Goal: Task Accomplishment & Management: Manage account settings

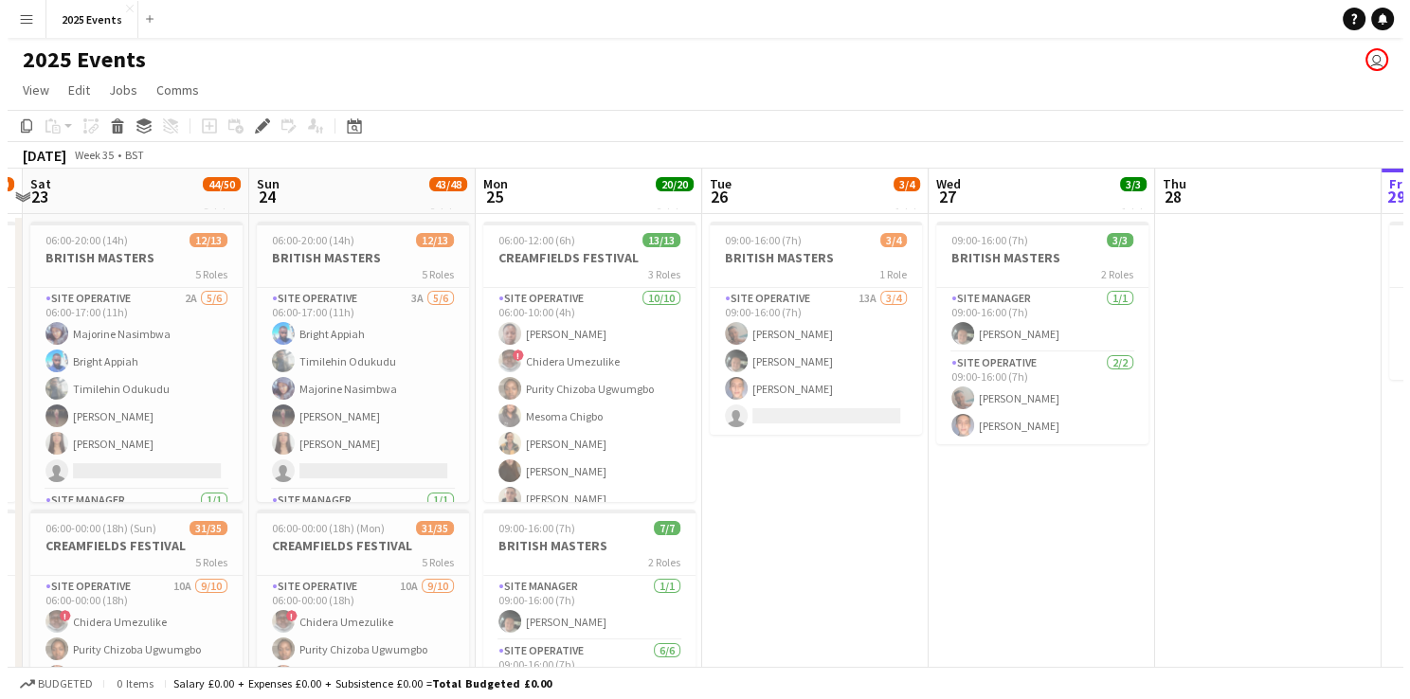
scroll to position [0, 405]
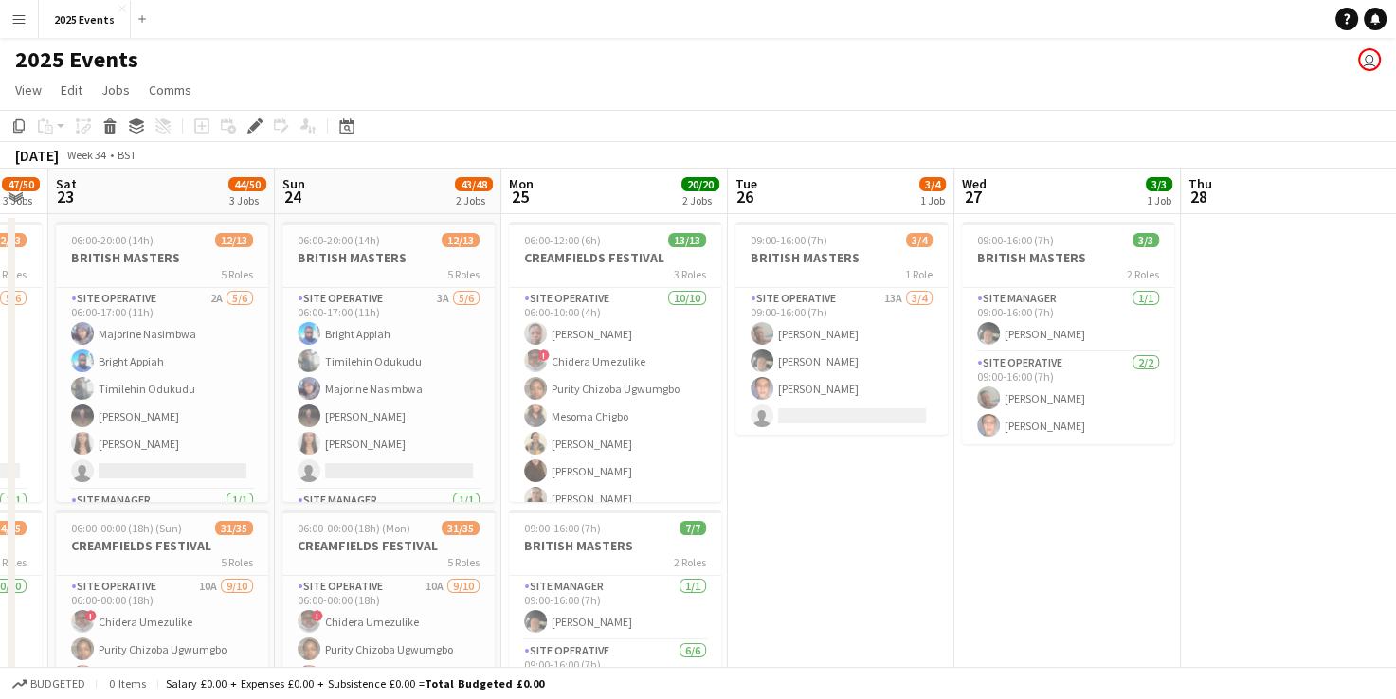
click at [27, 11] on button "Menu" at bounding box center [19, 19] width 38 height 38
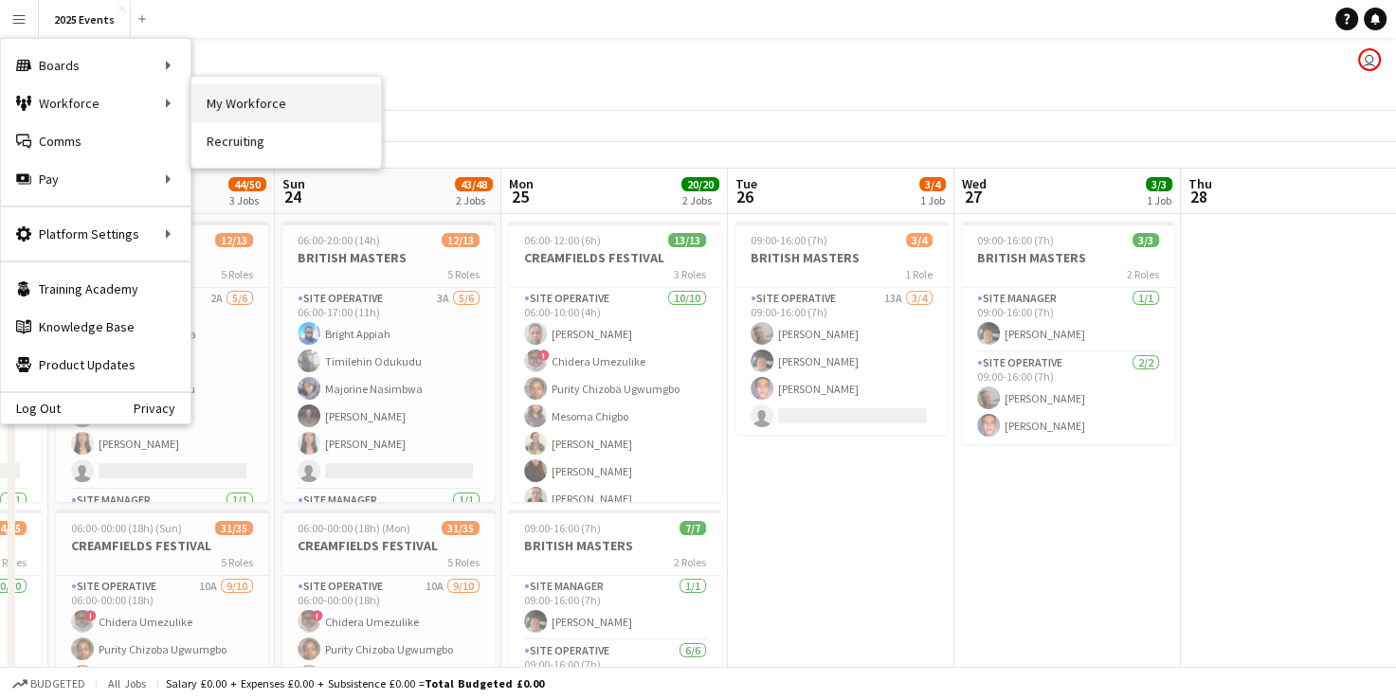
click at [228, 100] on link "My Workforce" at bounding box center [286, 103] width 190 height 38
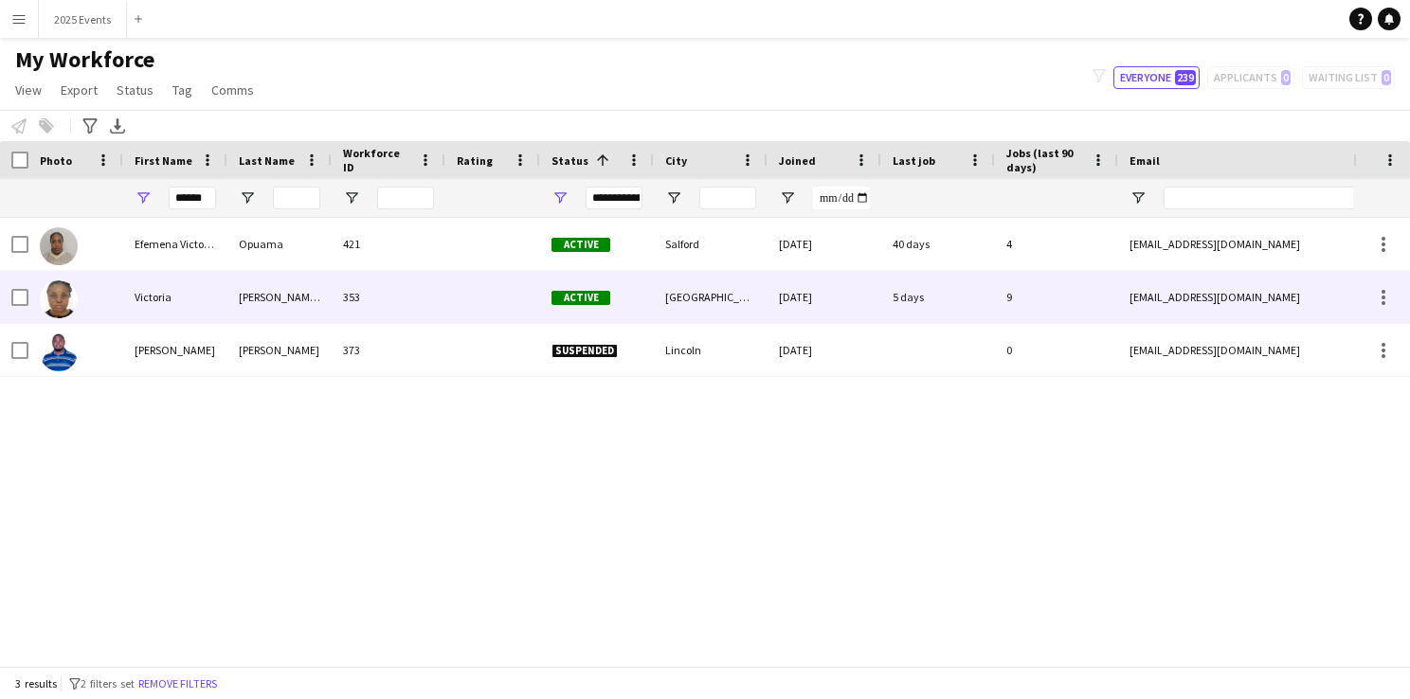
click at [50, 291] on img at bounding box center [59, 299] width 38 height 38
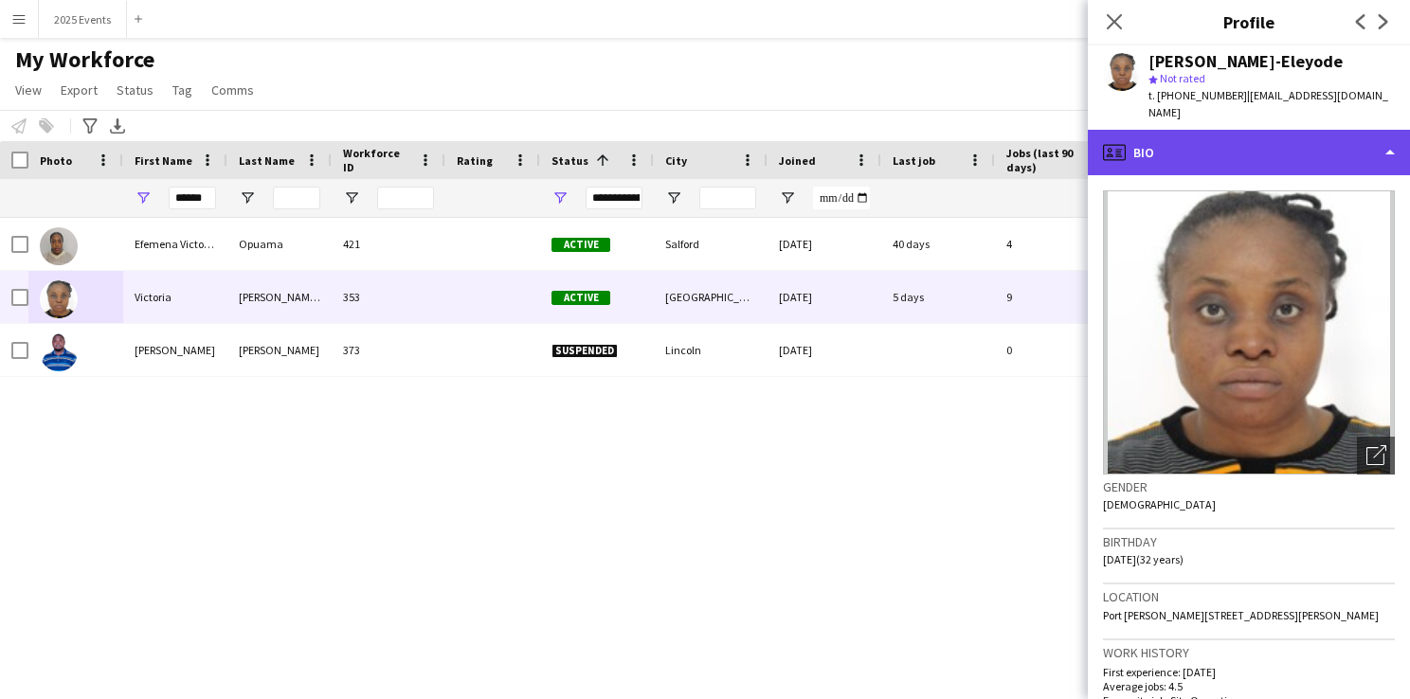
click at [1395, 138] on div "profile Bio" at bounding box center [1249, 152] width 322 height 45
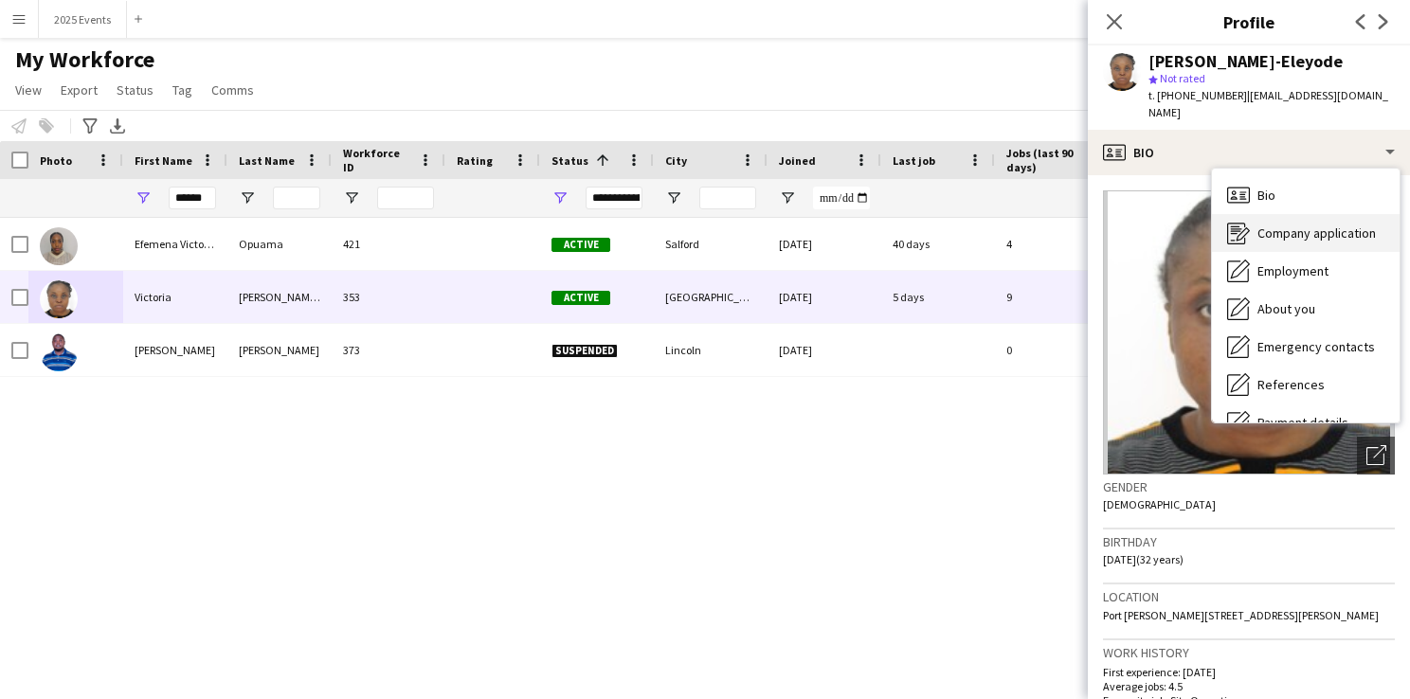
click at [1324, 225] on span "Company application" at bounding box center [1316, 233] width 118 height 17
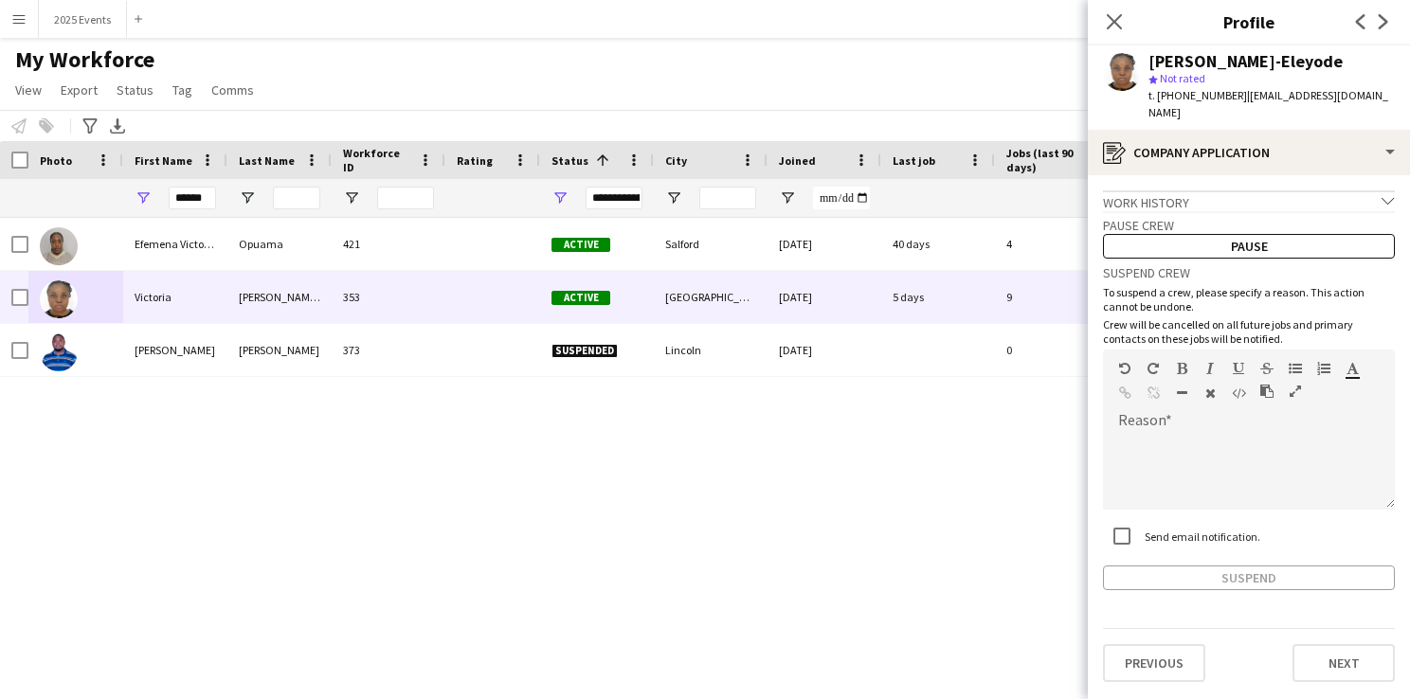
click at [848, 526] on div "Efemena Victoria Opuama 421 Active [GEOGRAPHIC_DATA] [DATE] 40 days 4 [EMAIL_AD…" at bounding box center [676, 435] width 1353 height 434
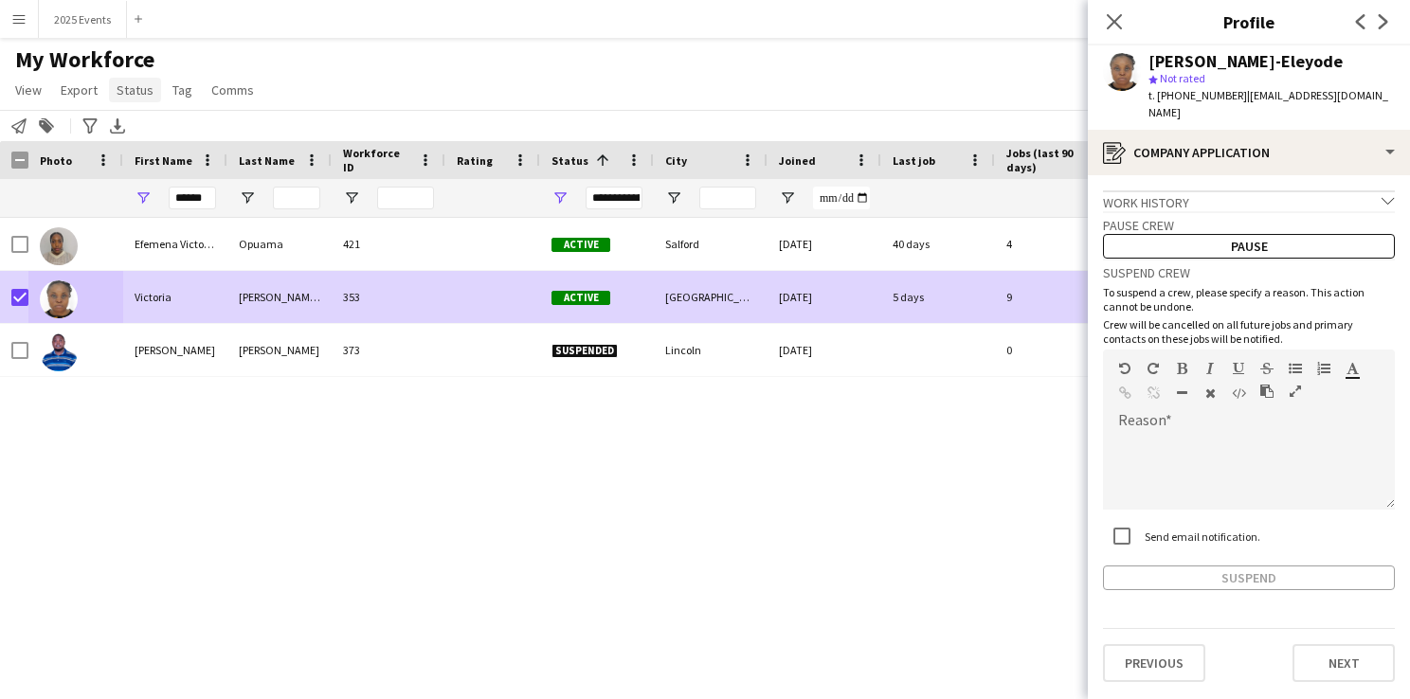
click at [129, 95] on span "Status" at bounding box center [135, 89] width 37 height 17
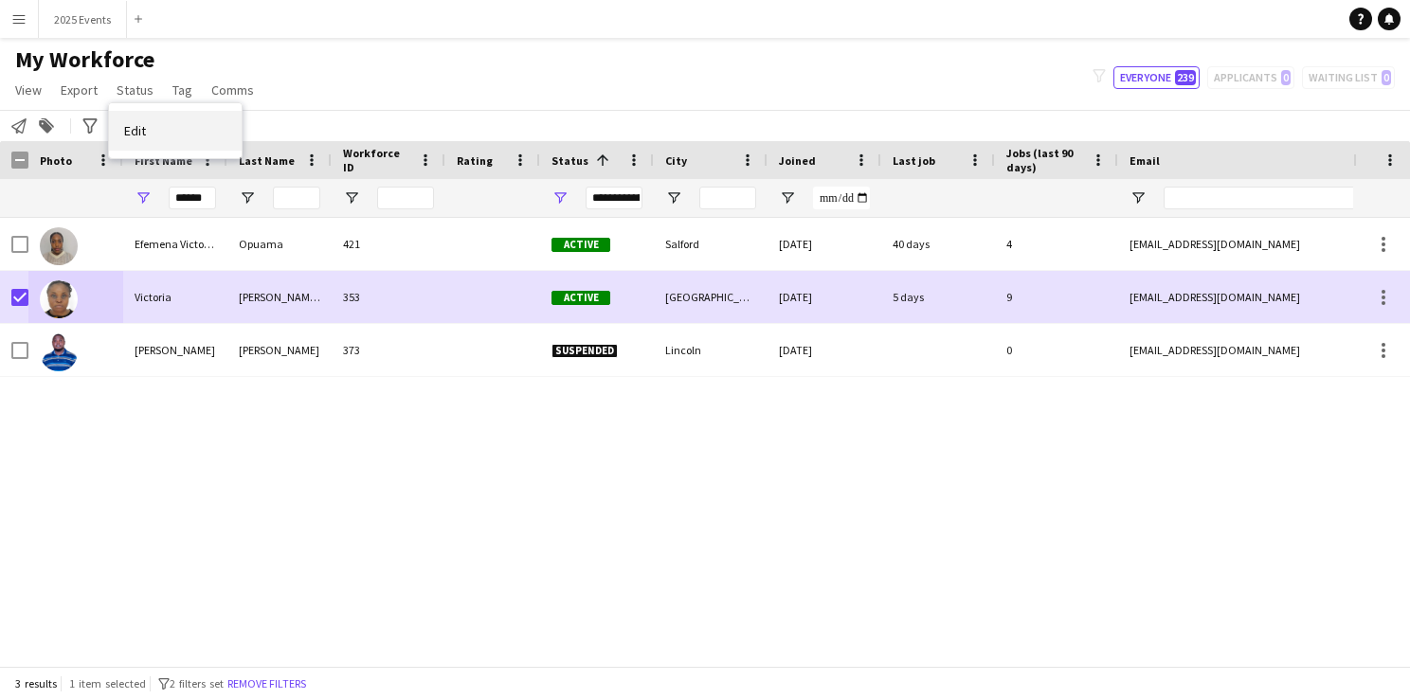
drag, startPoint x: 183, startPoint y: 108, endPoint x: 178, endPoint y: 121, distance: 14.1
click at [178, 121] on div "Edit" at bounding box center [175, 130] width 133 height 55
click at [178, 121] on link "Edit" at bounding box center [175, 131] width 133 height 40
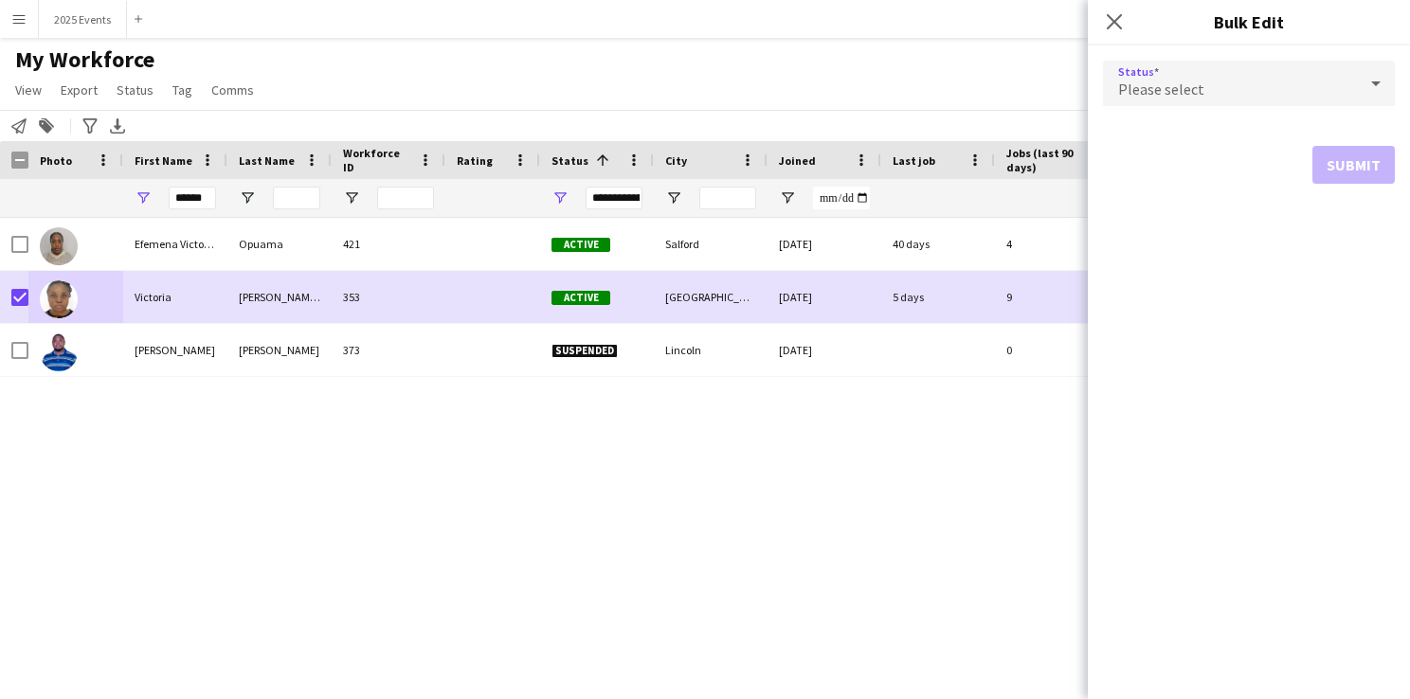
click at [1313, 91] on div "Please select" at bounding box center [1230, 83] width 254 height 45
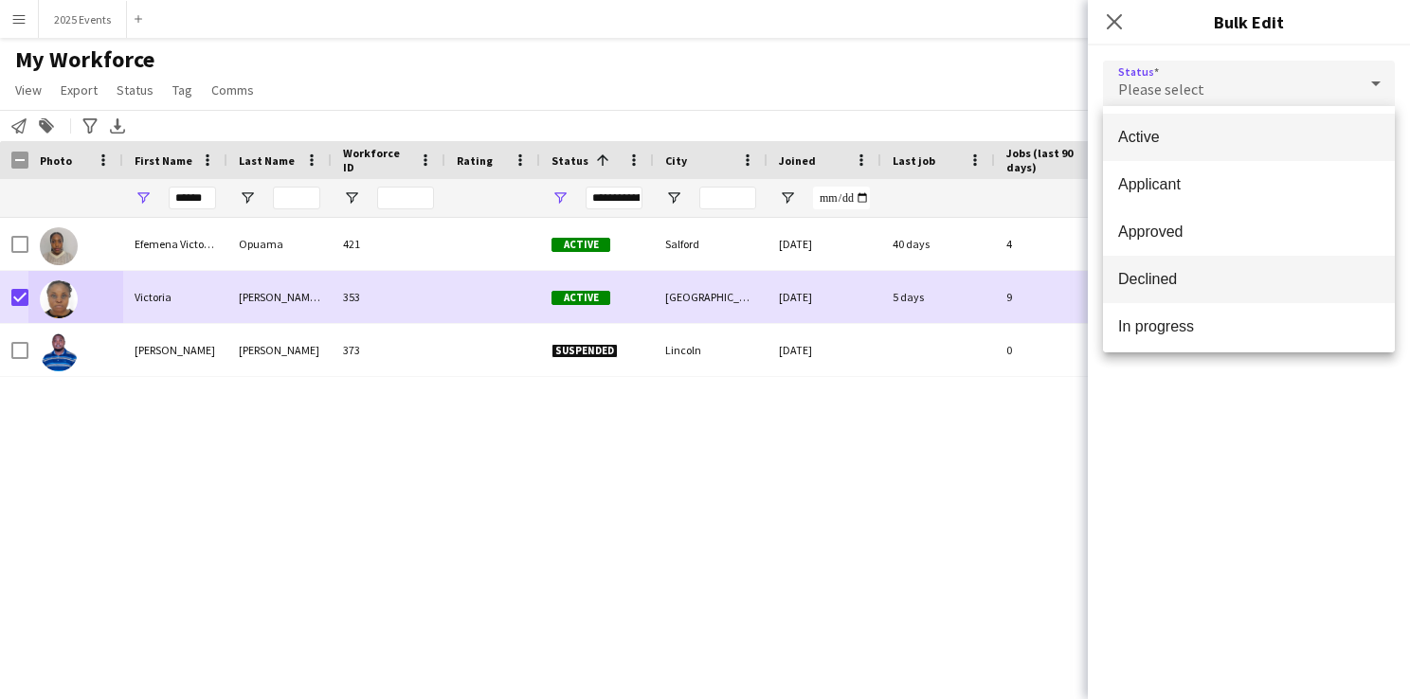
scroll to position [195, 0]
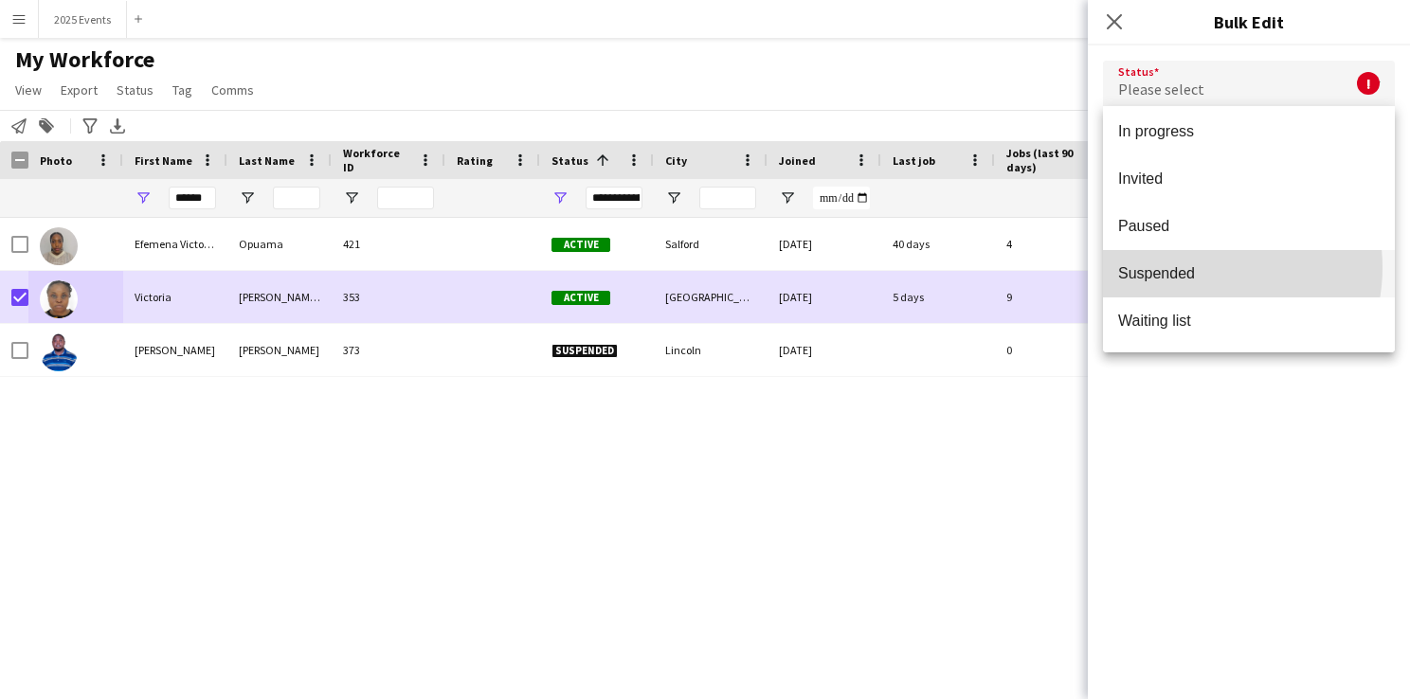
click at [1204, 267] on span "Suspended" at bounding box center [1249, 273] width 262 height 18
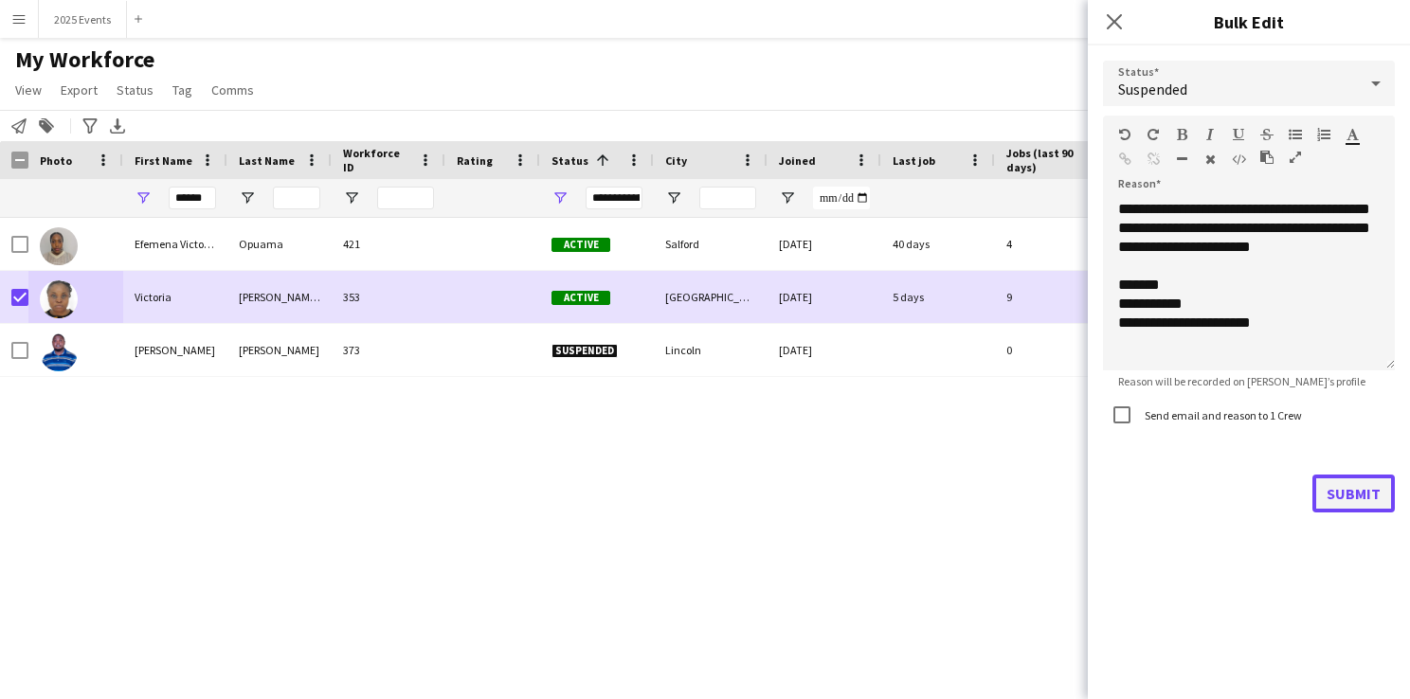
click at [1342, 490] on button "Submit" at bounding box center [1353, 494] width 82 height 38
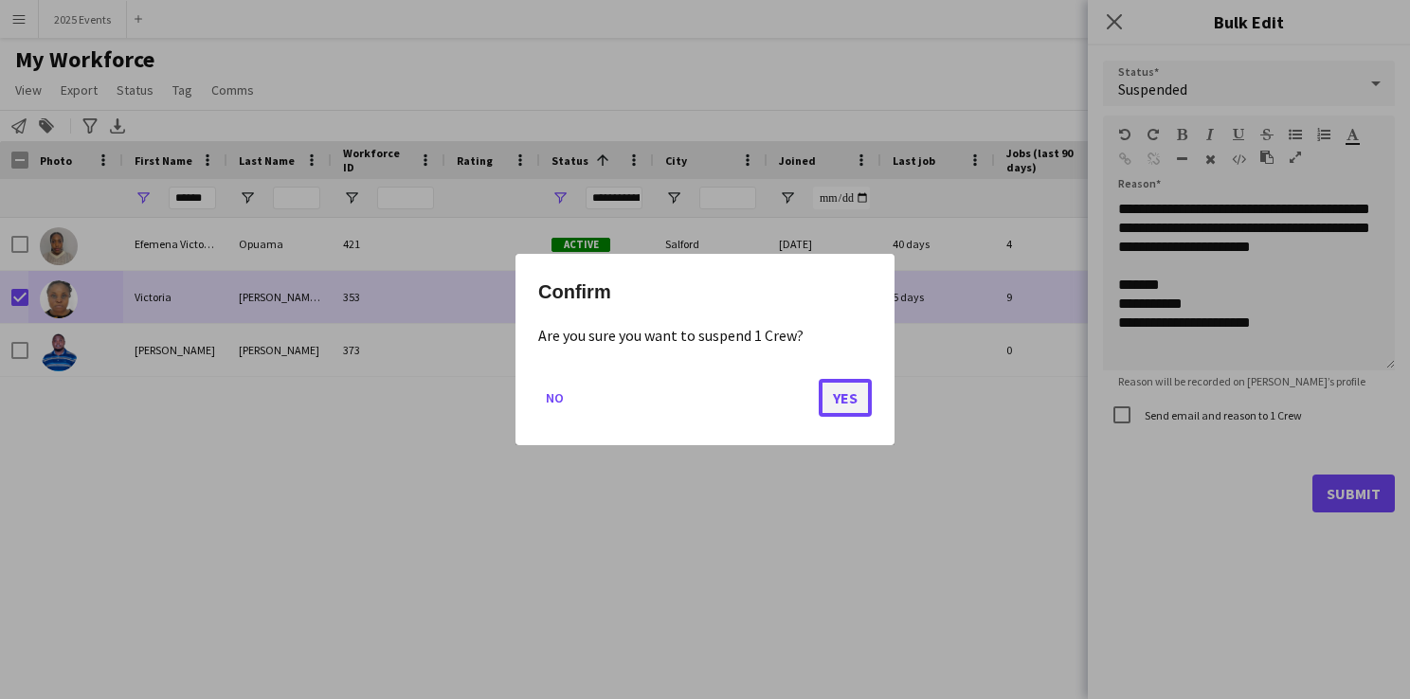
click at [857, 400] on button "Yes" at bounding box center [845, 398] width 53 height 38
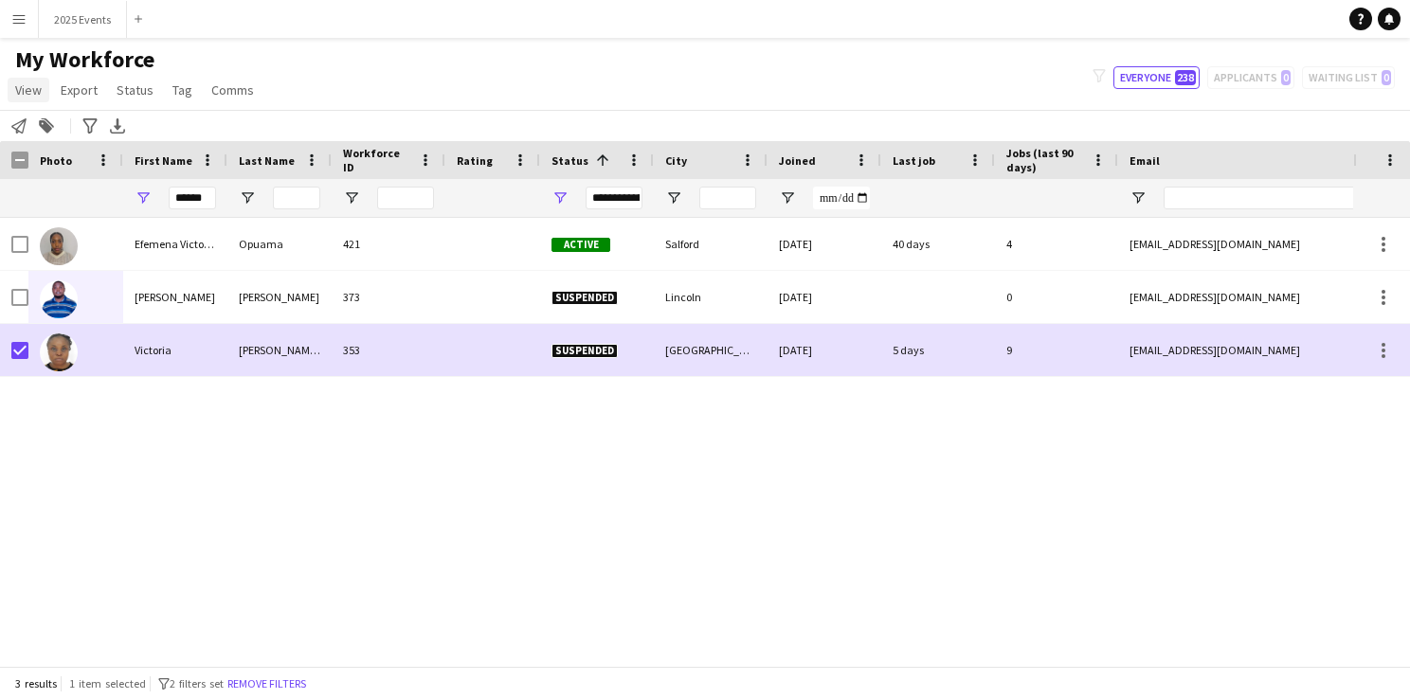
click at [48, 85] on link "View" at bounding box center [29, 90] width 42 height 25
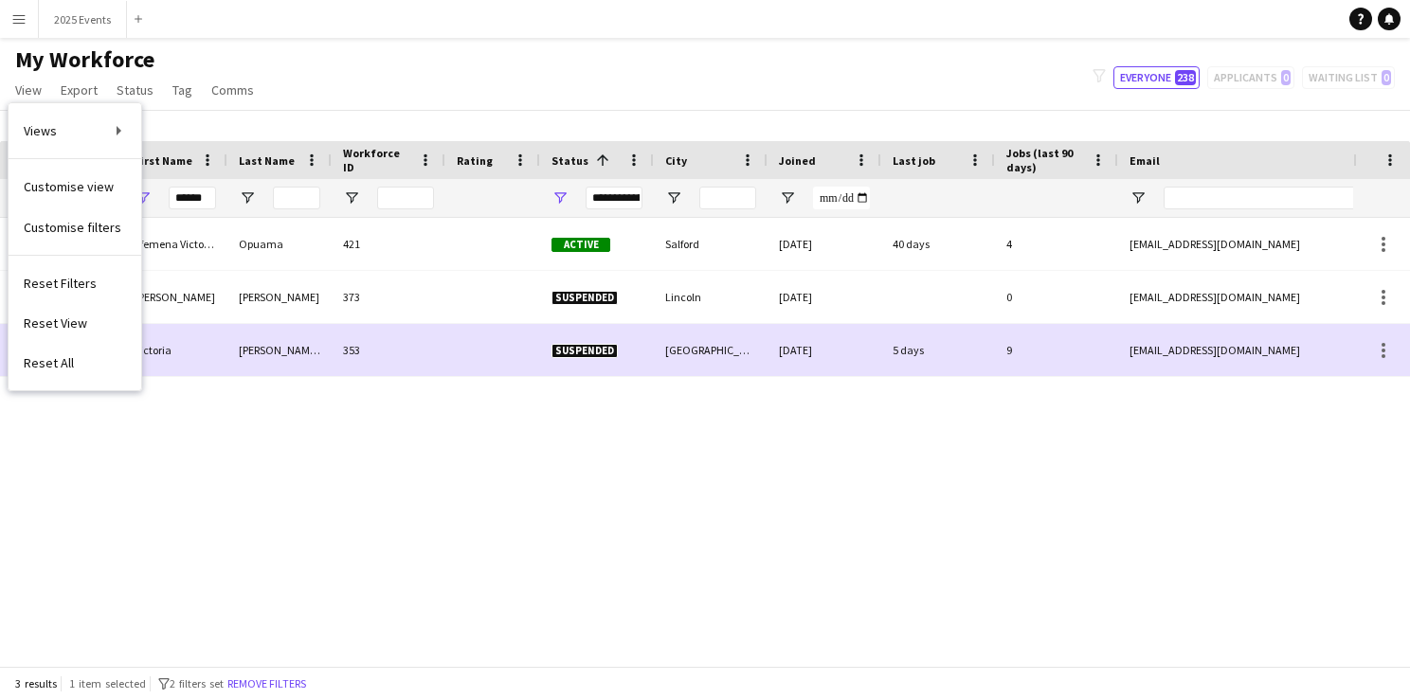
click at [413, 474] on div "Efemena Victoria Opuama 421 Active [GEOGRAPHIC_DATA] [DATE] 40 days 4 [EMAIL_AD…" at bounding box center [676, 435] width 1353 height 434
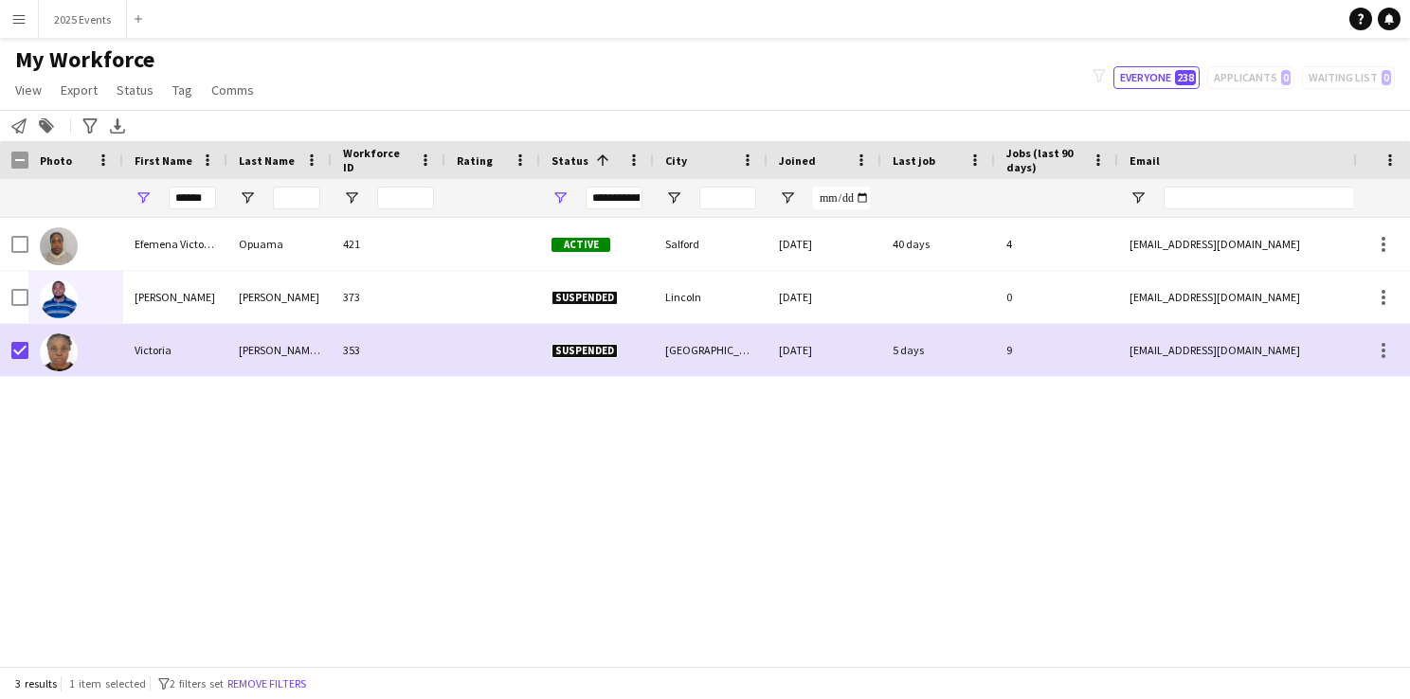
click at [15, 21] on app-icon "Menu" at bounding box center [18, 18] width 15 height 15
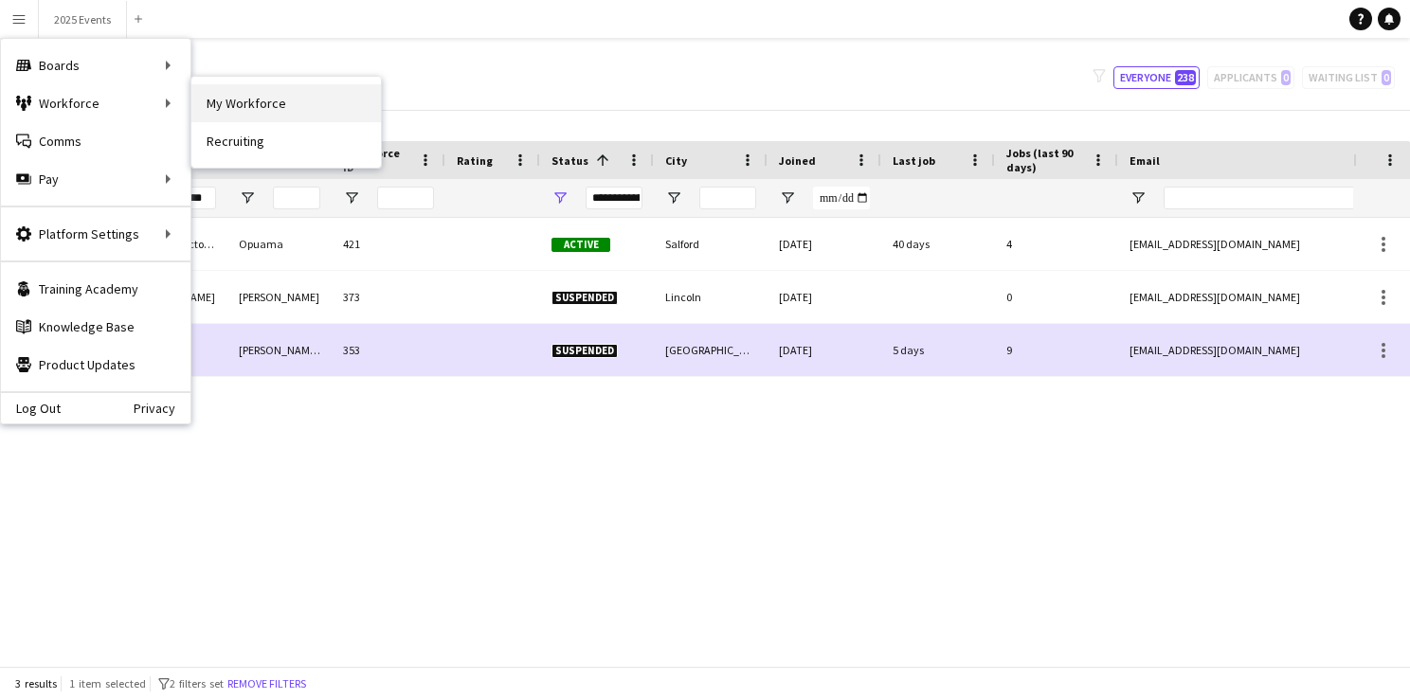
click at [263, 113] on link "My Workforce" at bounding box center [286, 103] width 190 height 38
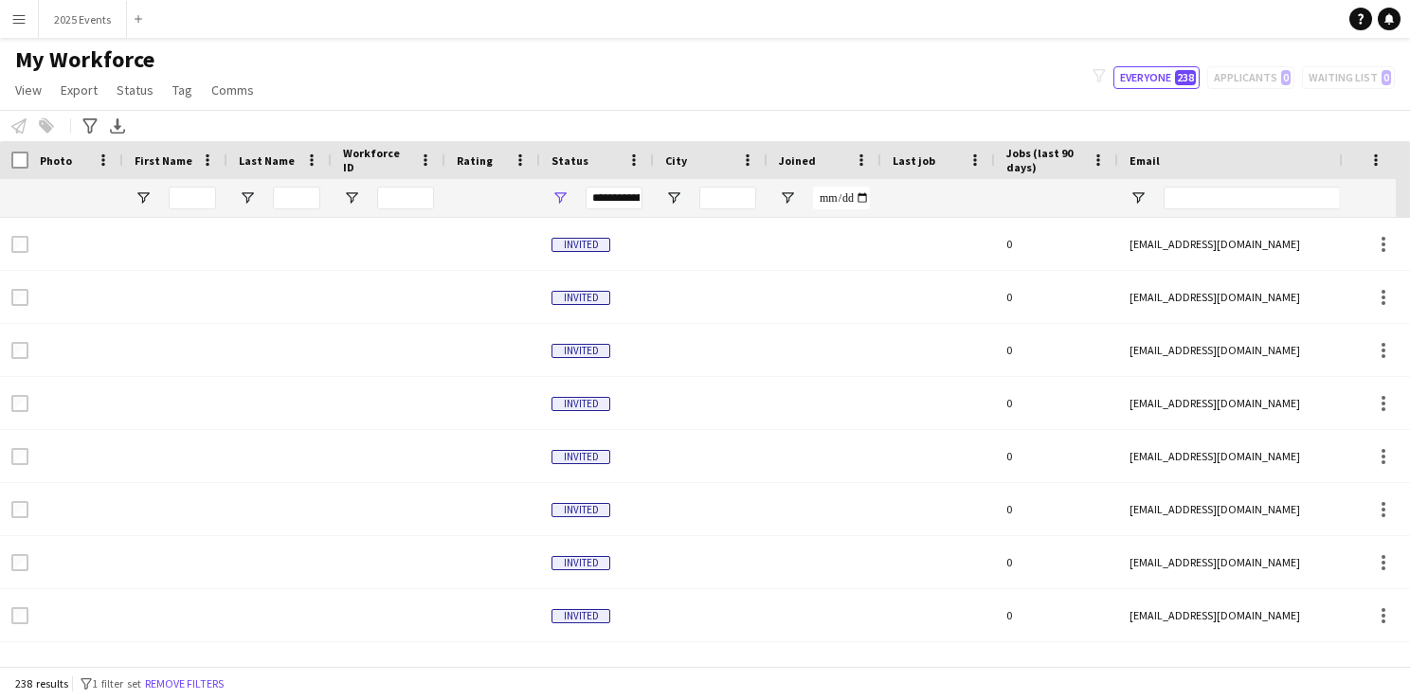
type input "******"
type input "**********"
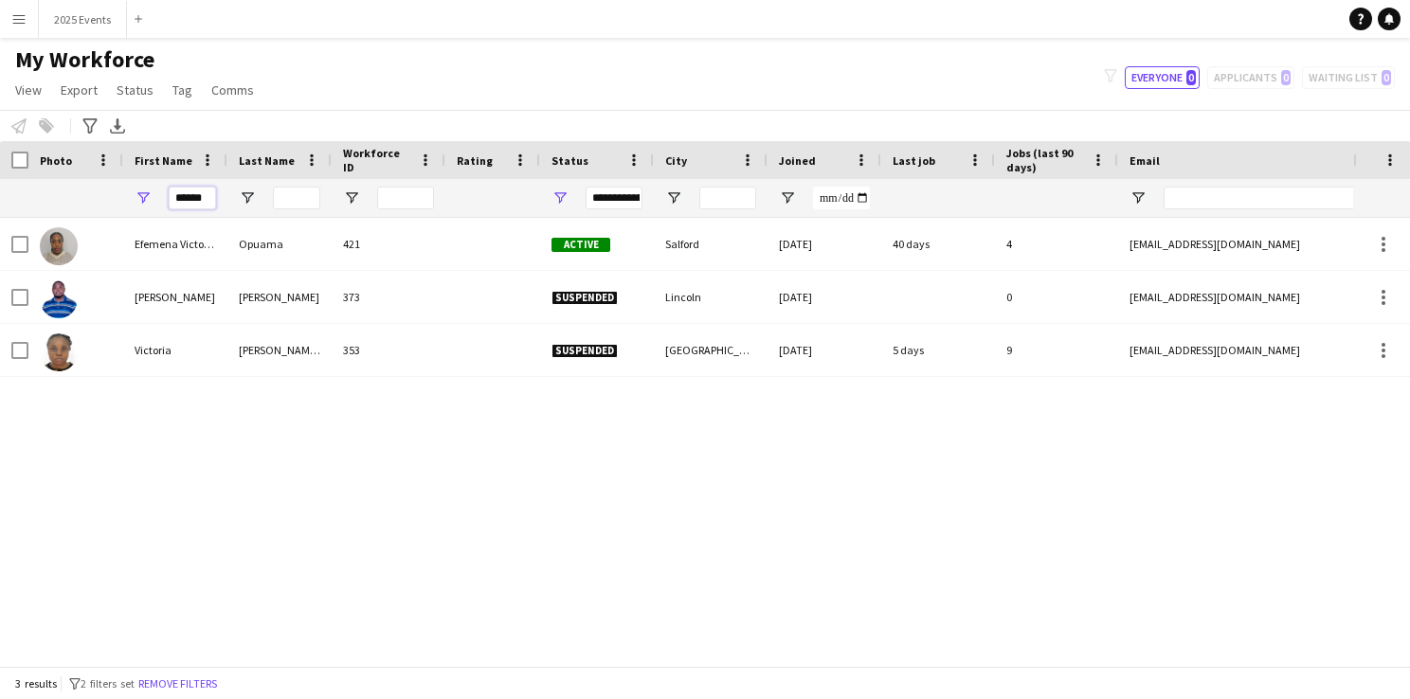
drag, startPoint x: 208, startPoint y: 196, endPoint x: 116, endPoint y: 195, distance: 91.9
click at [116, 195] on div "******" at bounding box center [1027, 198] width 2054 height 38
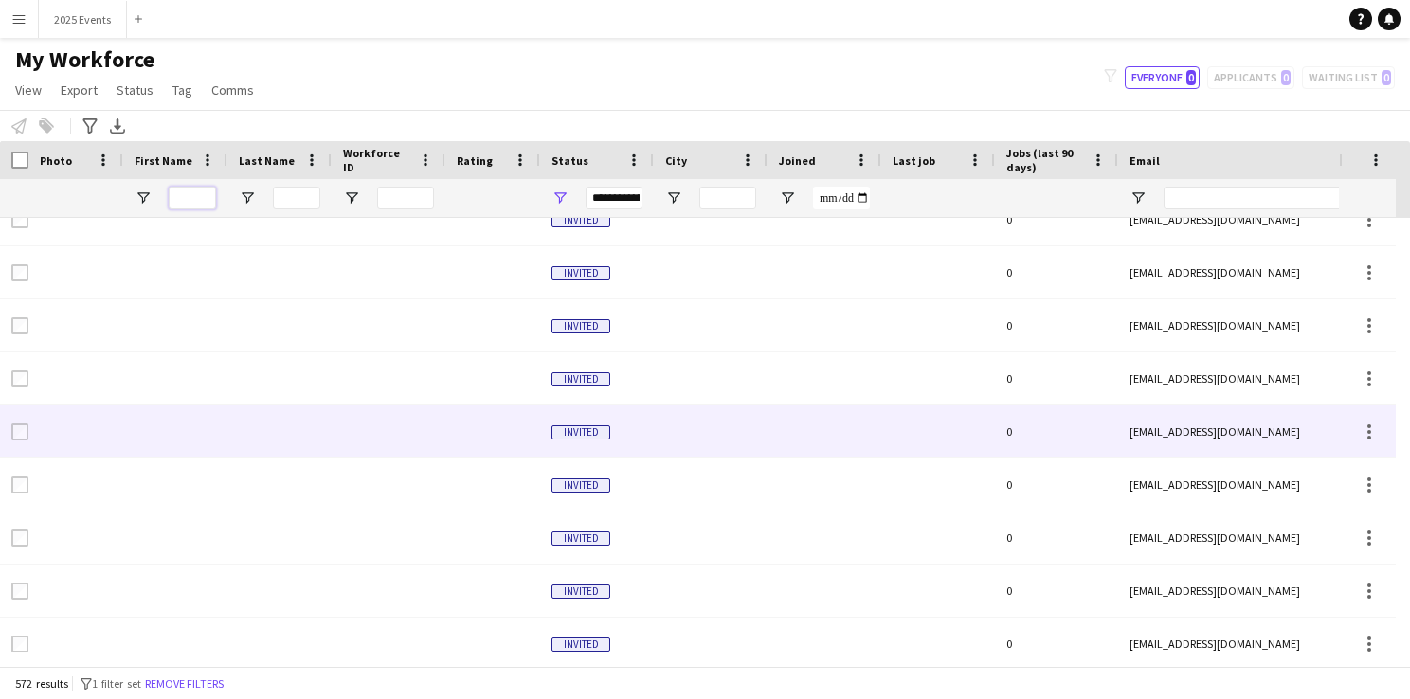
scroll to position [0, 0]
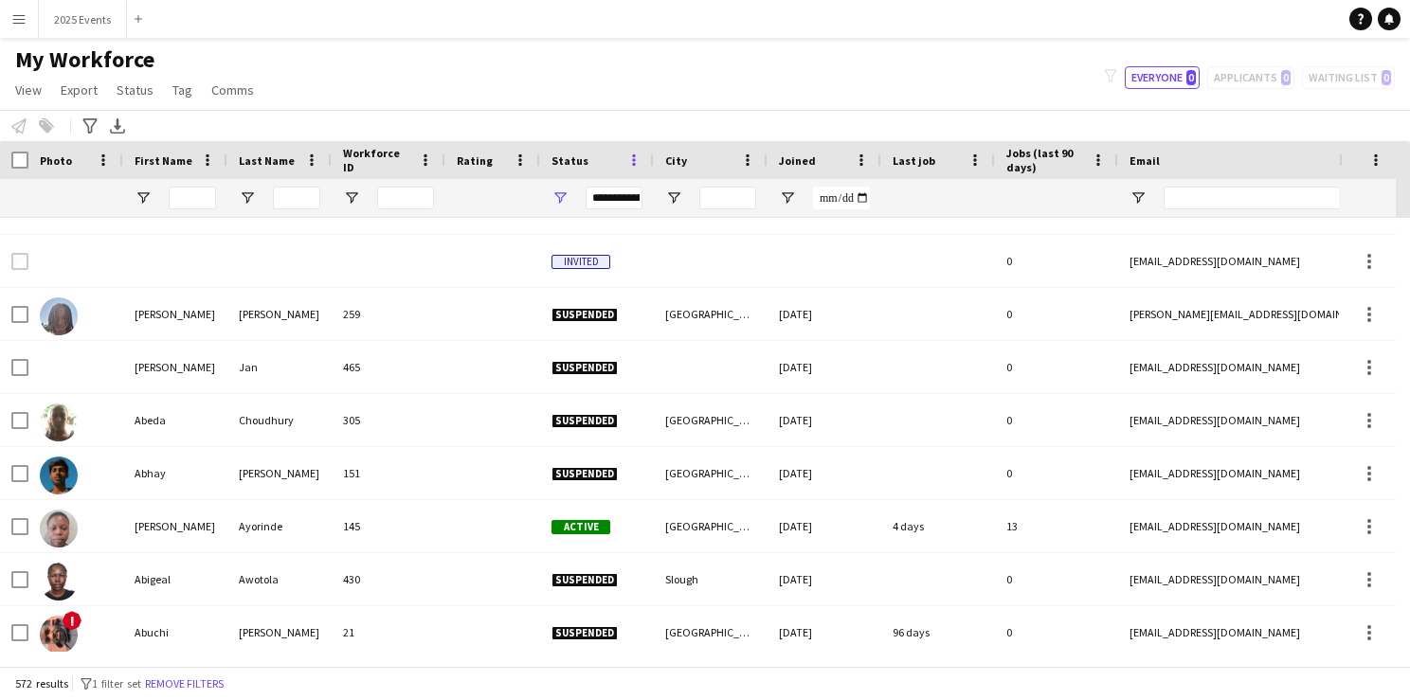
click at [632, 161] on span at bounding box center [633, 160] width 17 height 17
click at [557, 81] on div "My Workforce View Views Default view CF New view Update view Delete view Edit n…" at bounding box center [705, 77] width 1410 height 64
click at [25, 89] on span "View" at bounding box center [28, 89] width 27 height 17
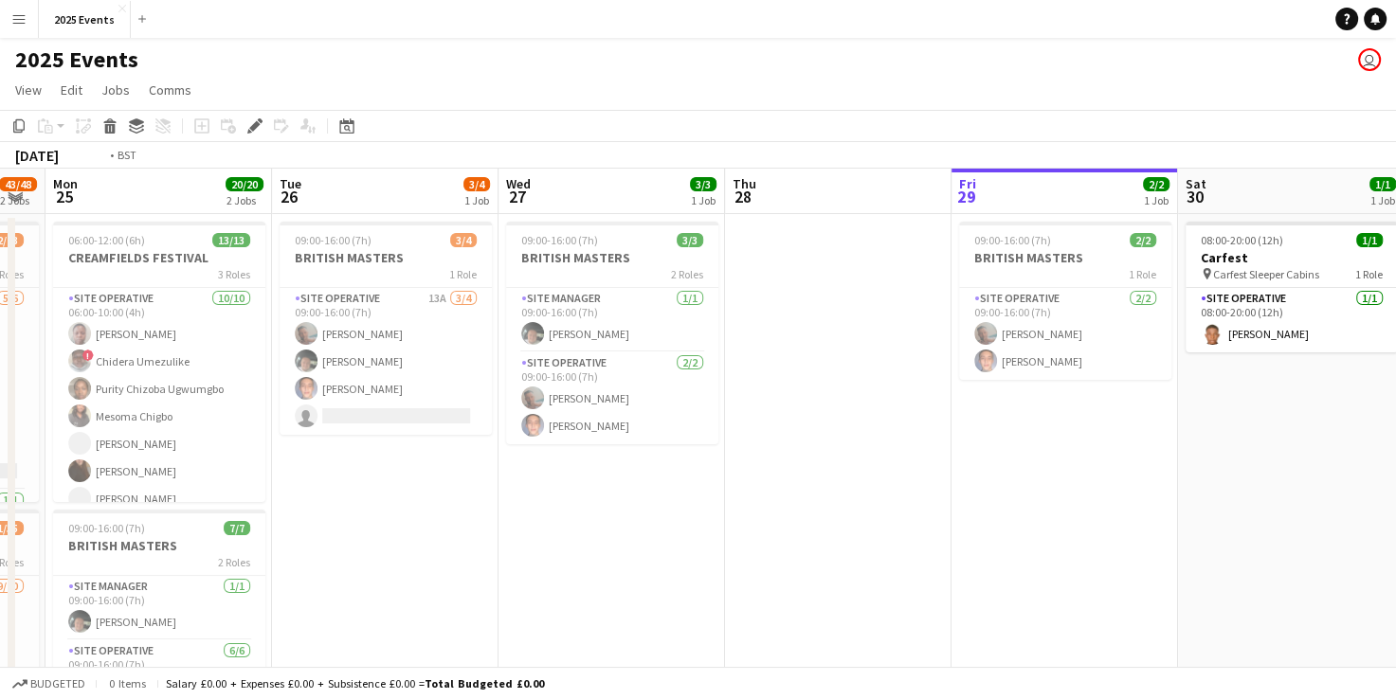
scroll to position [0, 821]
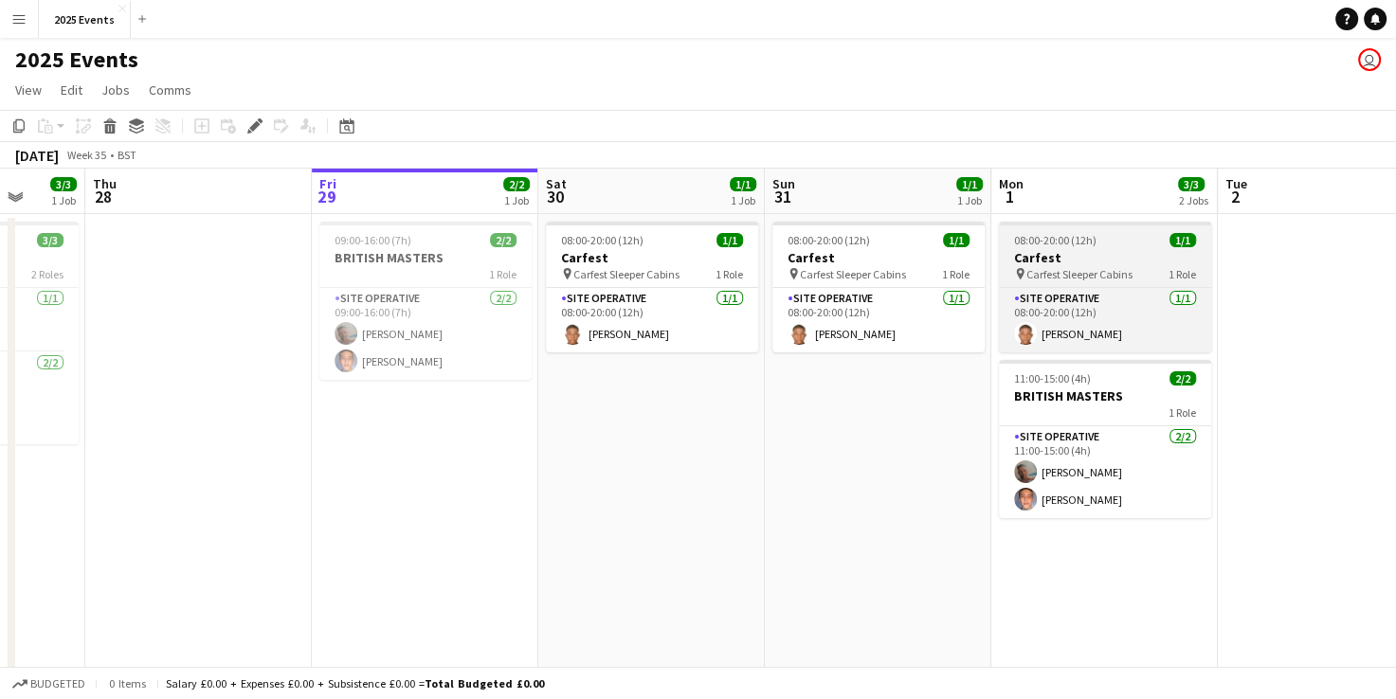
click at [1084, 263] on h3 "Carfest" at bounding box center [1105, 257] width 212 height 17
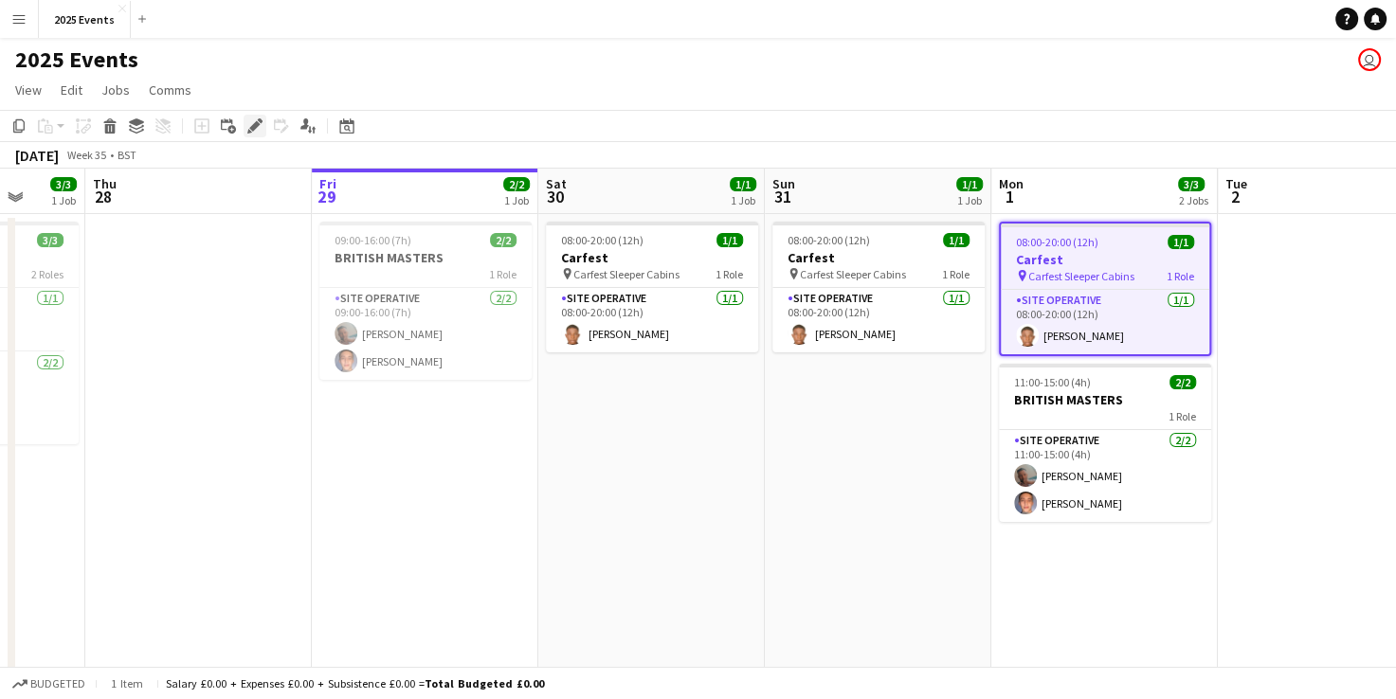
click at [252, 125] on icon at bounding box center [254, 126] width 10 height 10
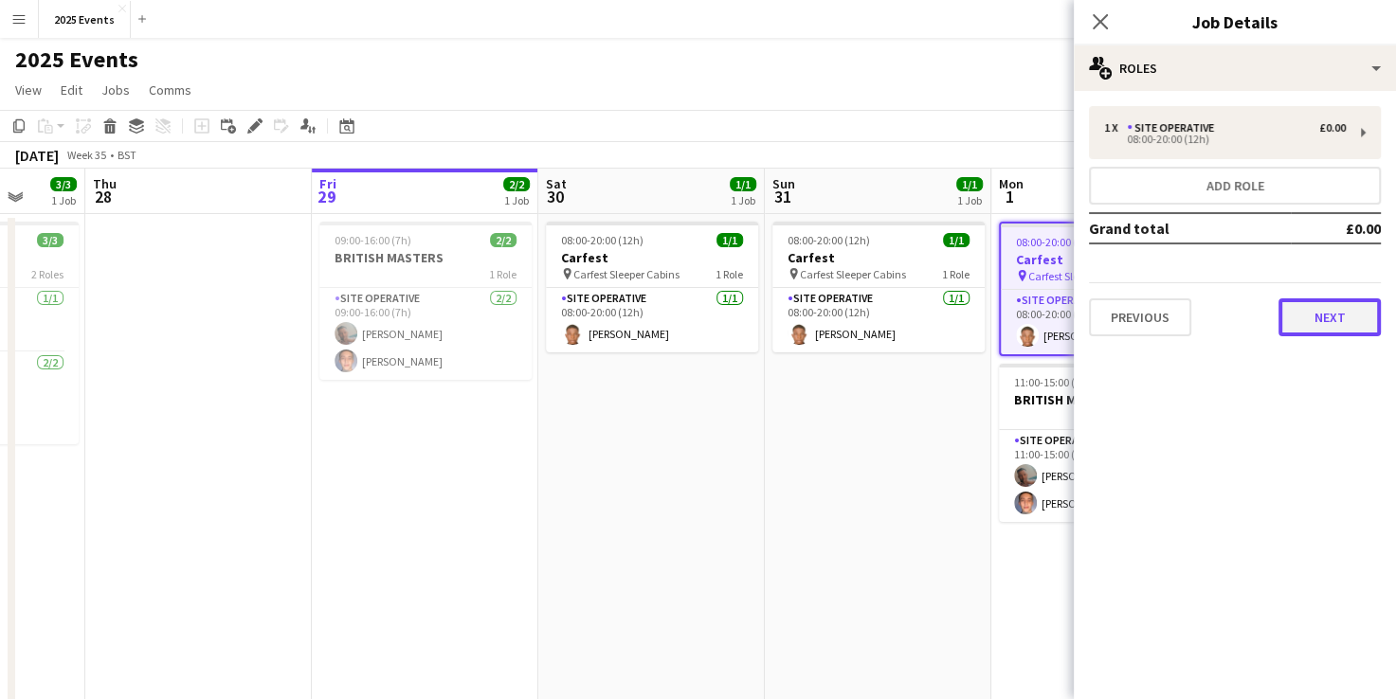
click at [1332, 319] on button "Next" at bounding box center [1329, 317] width 102 height 38
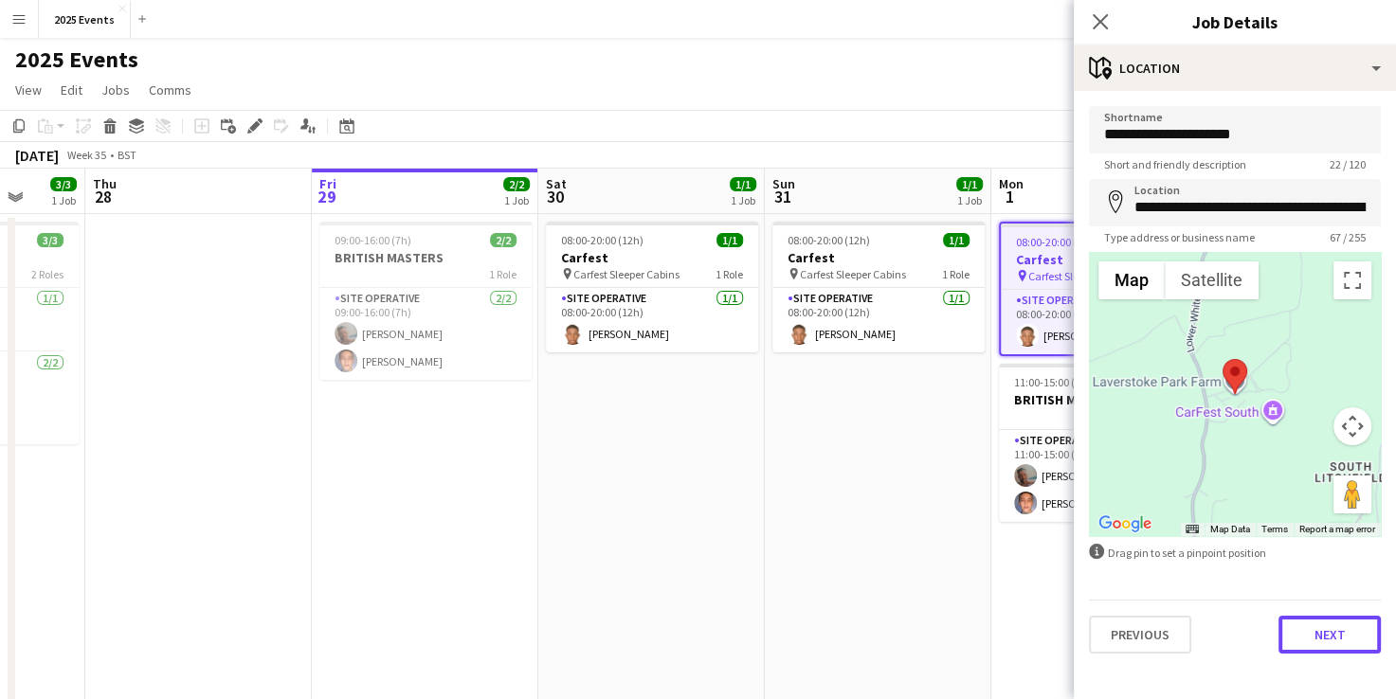
click at [1337, 639] on button "Next" at bounding box center [1329, 635] width 102 height 38
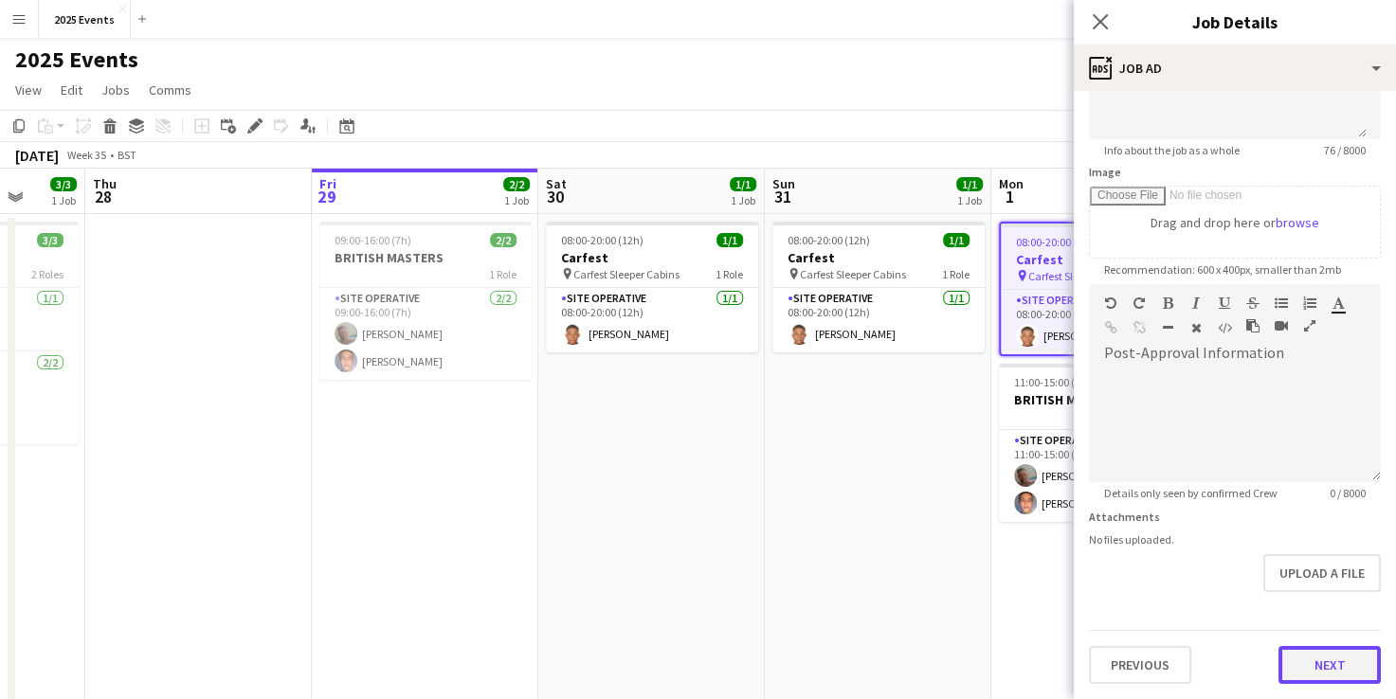
scroll to position [235, 0]
click at [1327, 587] on form "**********" at bounding box center [1235, 279] width 322 height 816
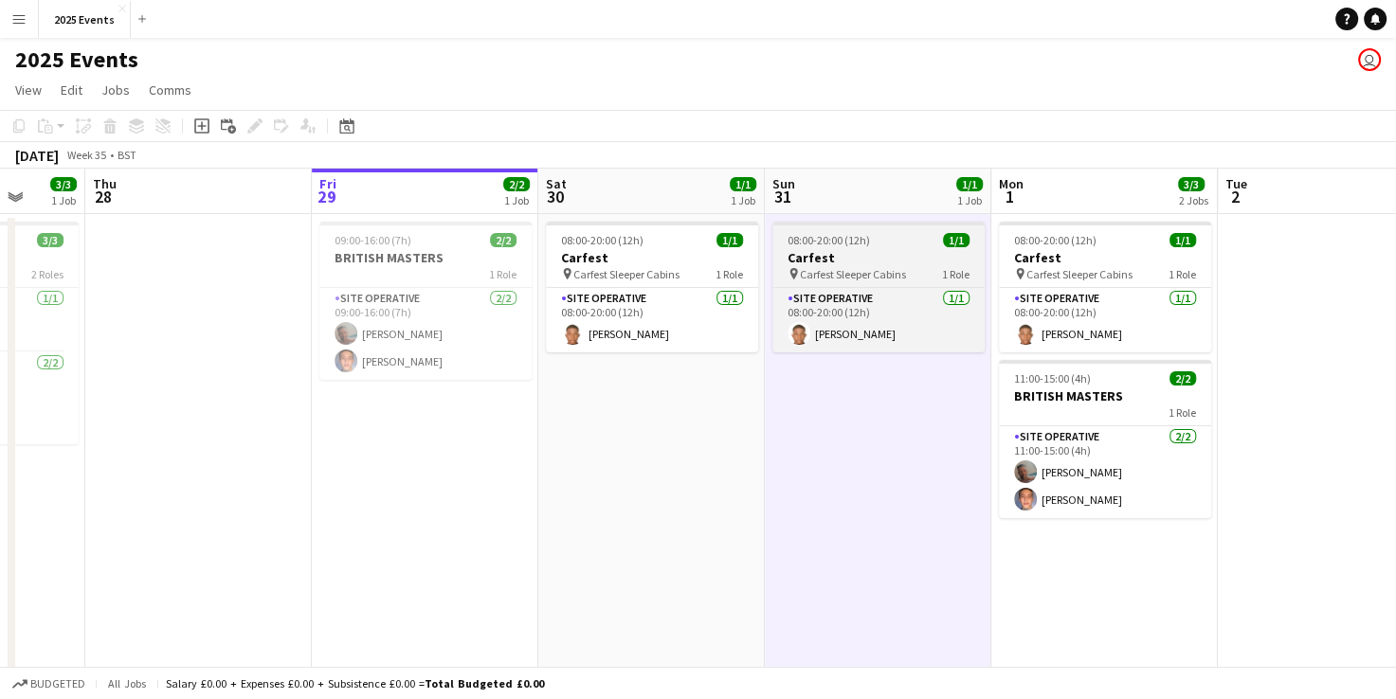
click at [880, 257] on h3 "Carfest" at bounding box center [878, 257] width 212 height 17
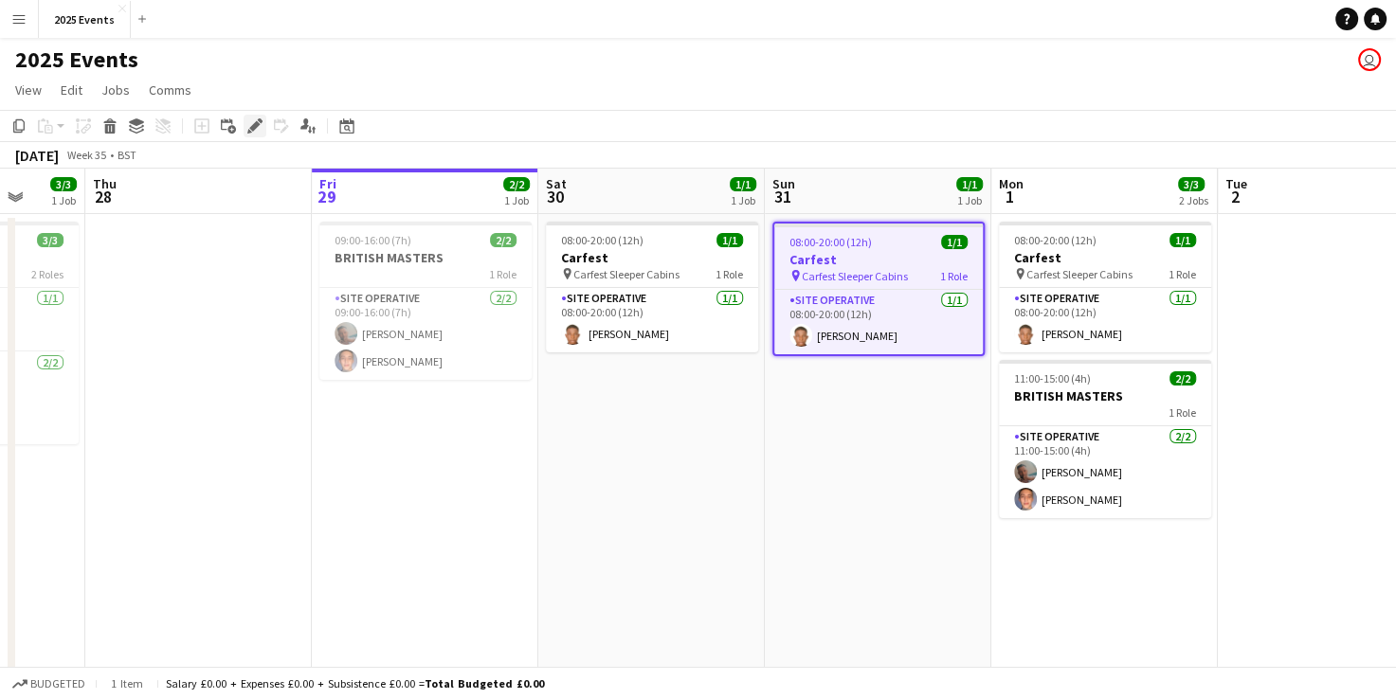
click at [260, 124] on icon "Edit" at bounding box center [254, 125] width 15 height 15
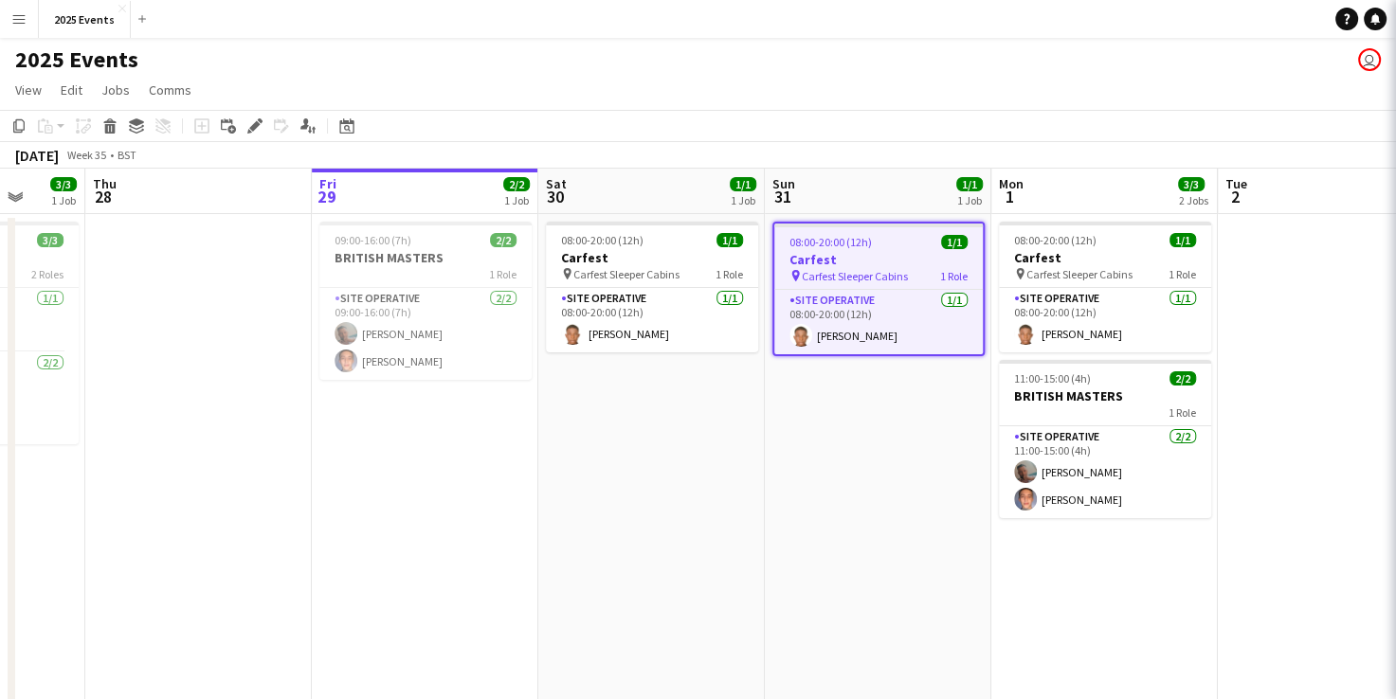
type input "*******"
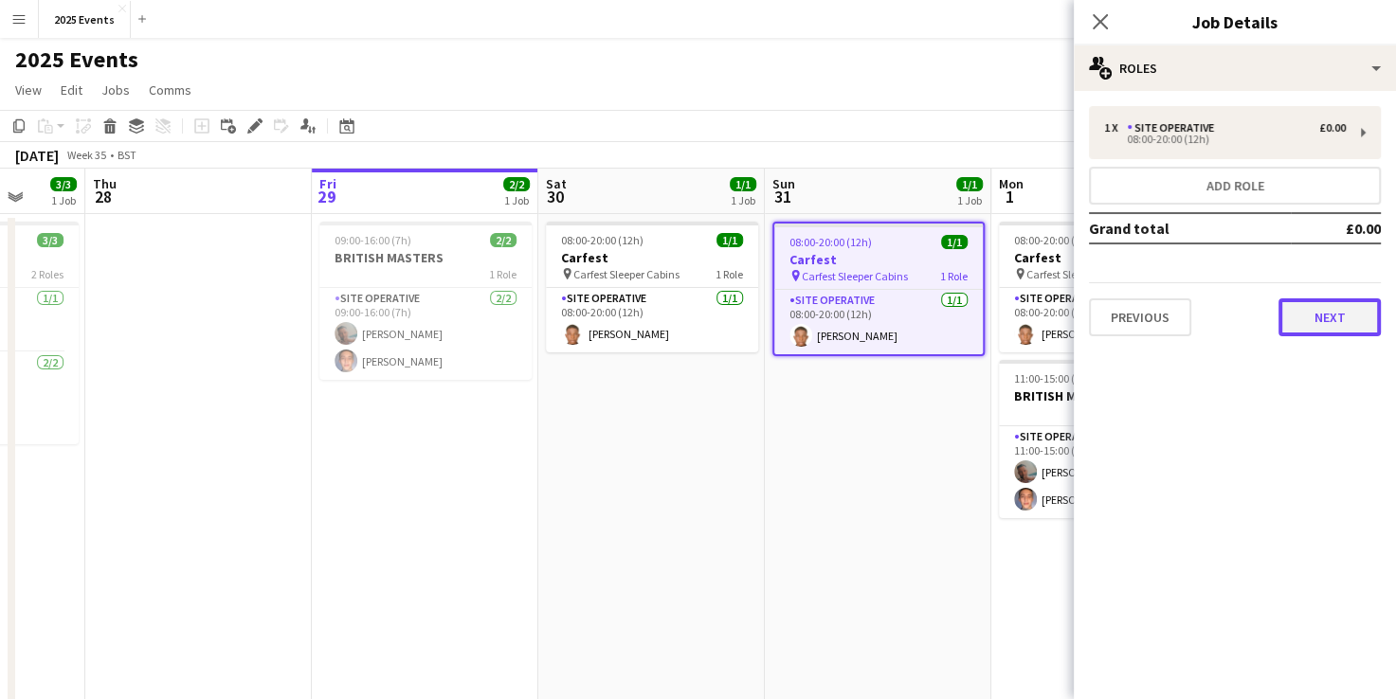
click at [1365, 306] on button "Next" at bounding box center [1329, 317] width 102 height 38
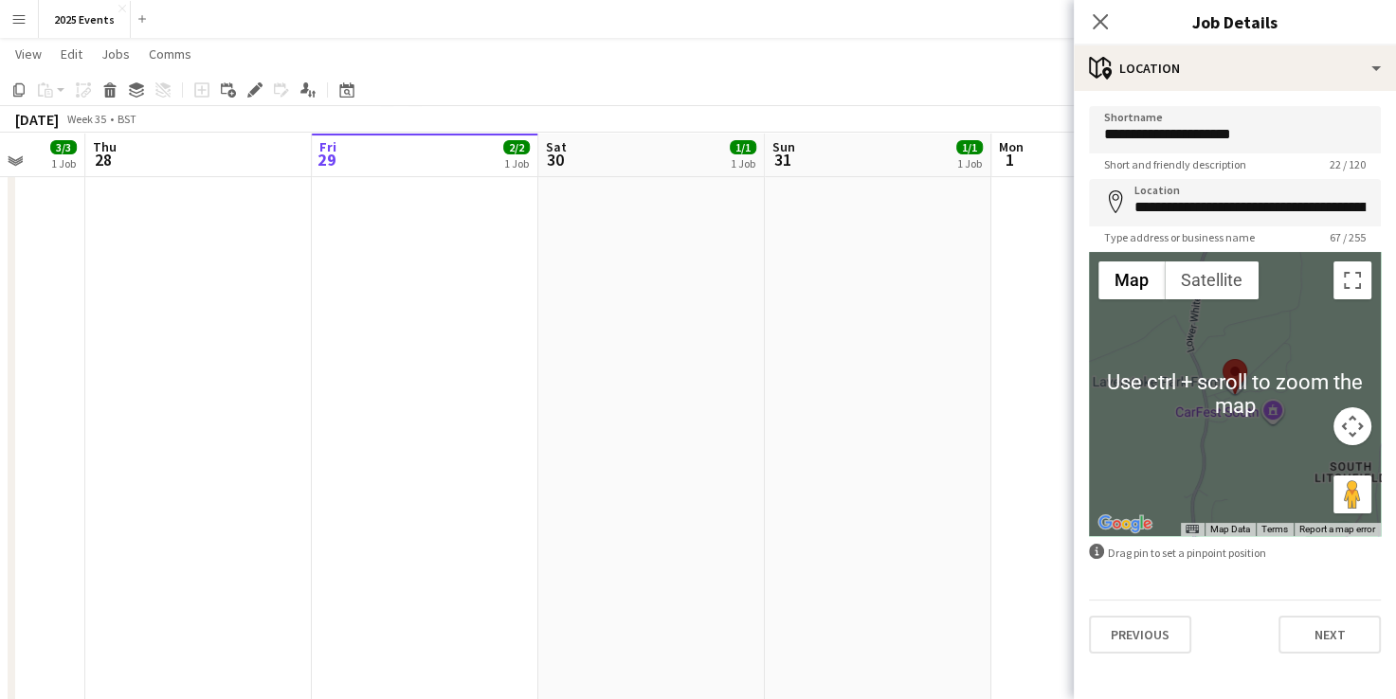
scroll to position [378, 0]
click at [1331, 623] on button "Next" at bounding box center [1329, 635] width 102 height 38
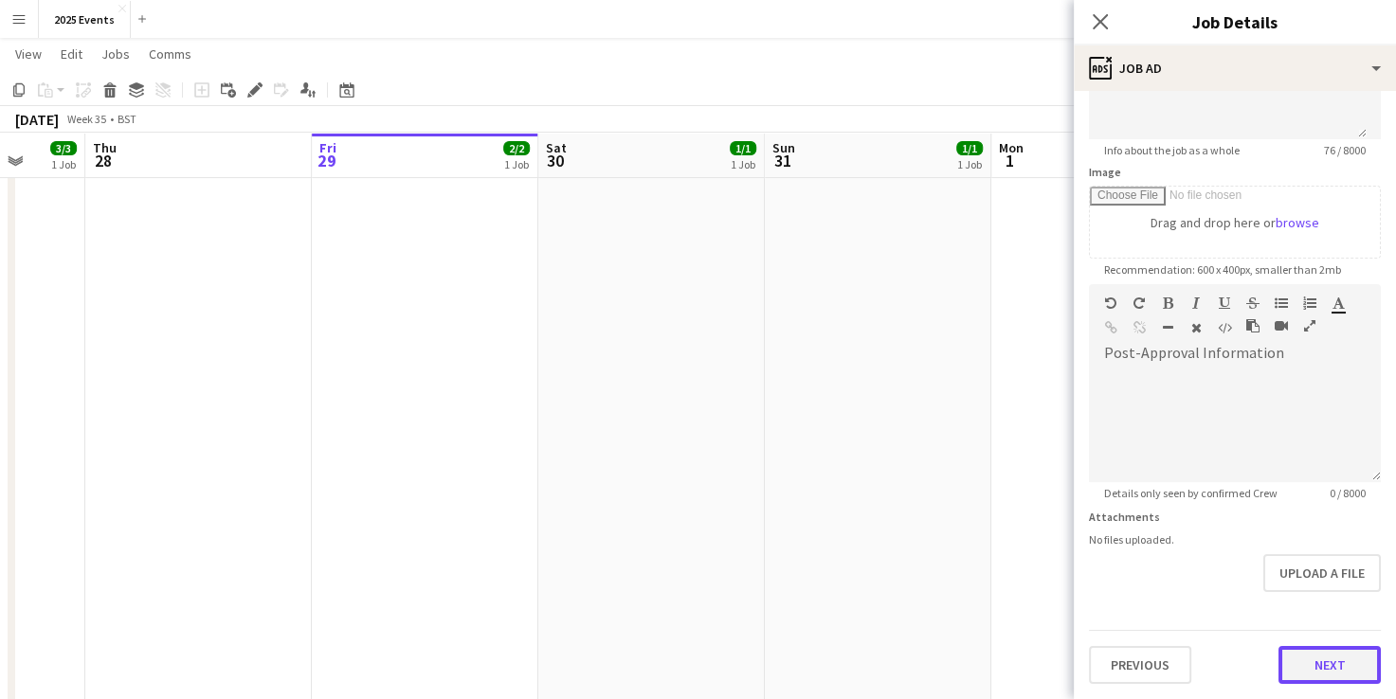
scroll to position [235, 0]
click at [1327, 593] on form "**********" at bounding box center [1235, 279] width 322 height 816
click at [1327, 649] on button "Next" at bounding box center [1329, 668] width 102 height 38
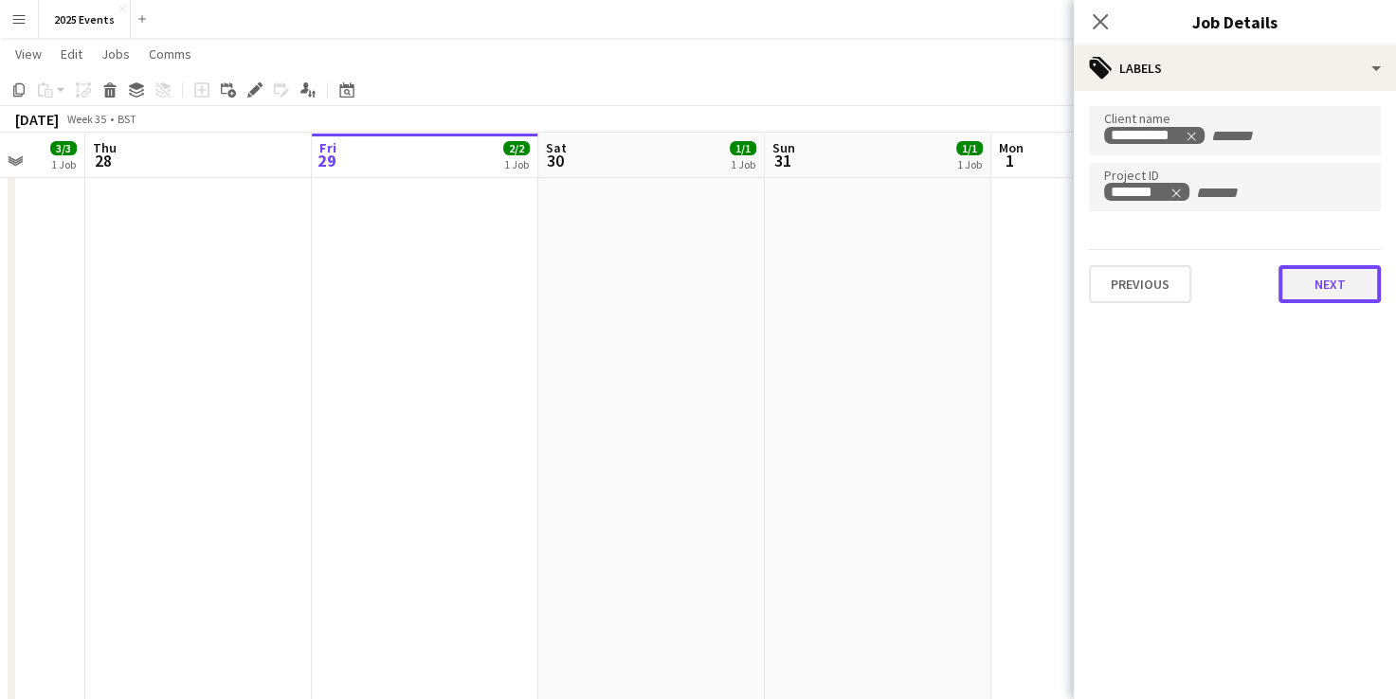
click at [1342, 267] on button "Next" at bounding box center [1329, 284] width 102 height 38
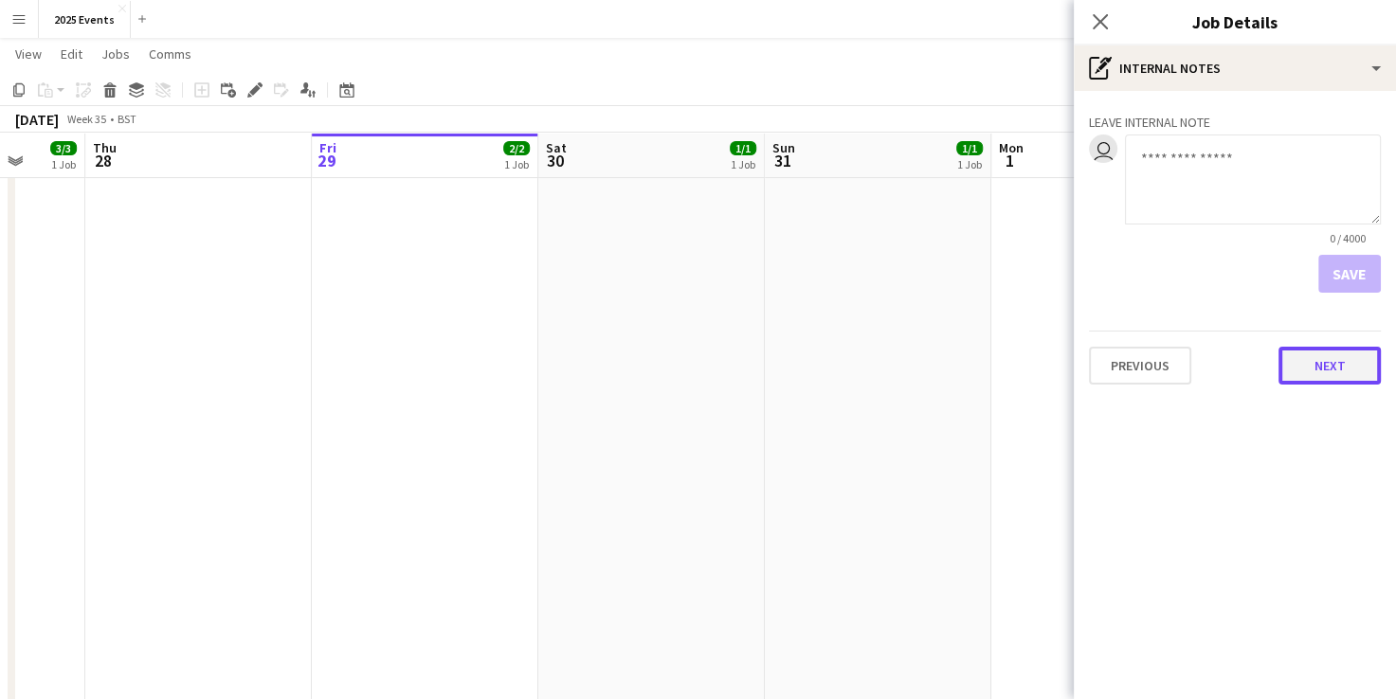
click at [1330, 370] on button "Next" at bounding box center [1329, 366] width 102 height 38
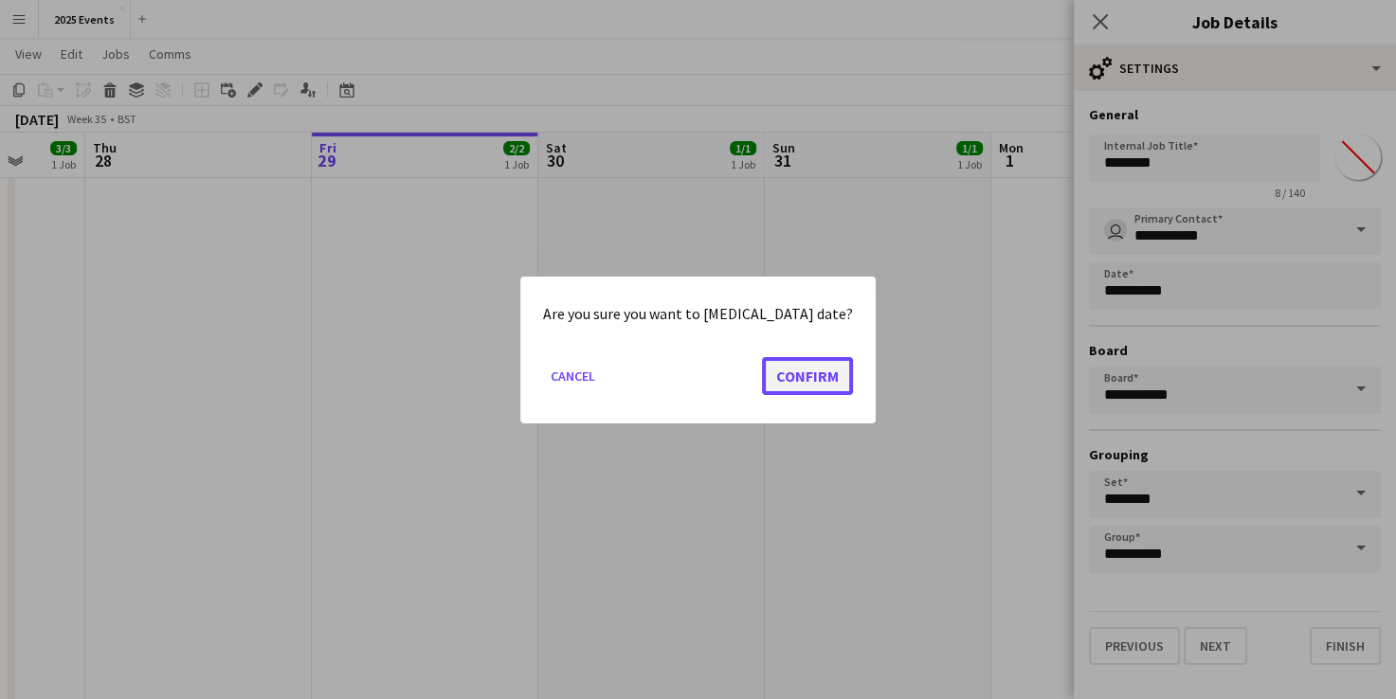
click at [794, 380] on button "Confirm" at bounding box center [807, 375] width 91 height 38
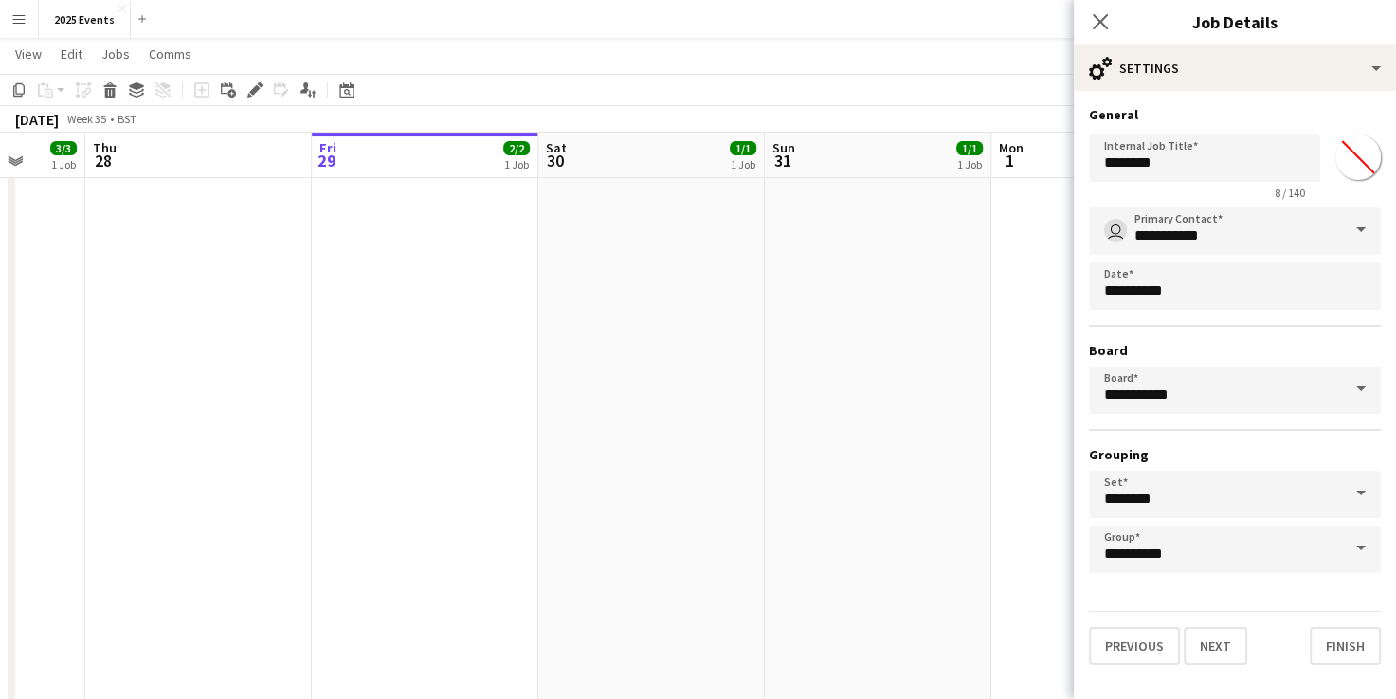
scroll to position [378, 0]
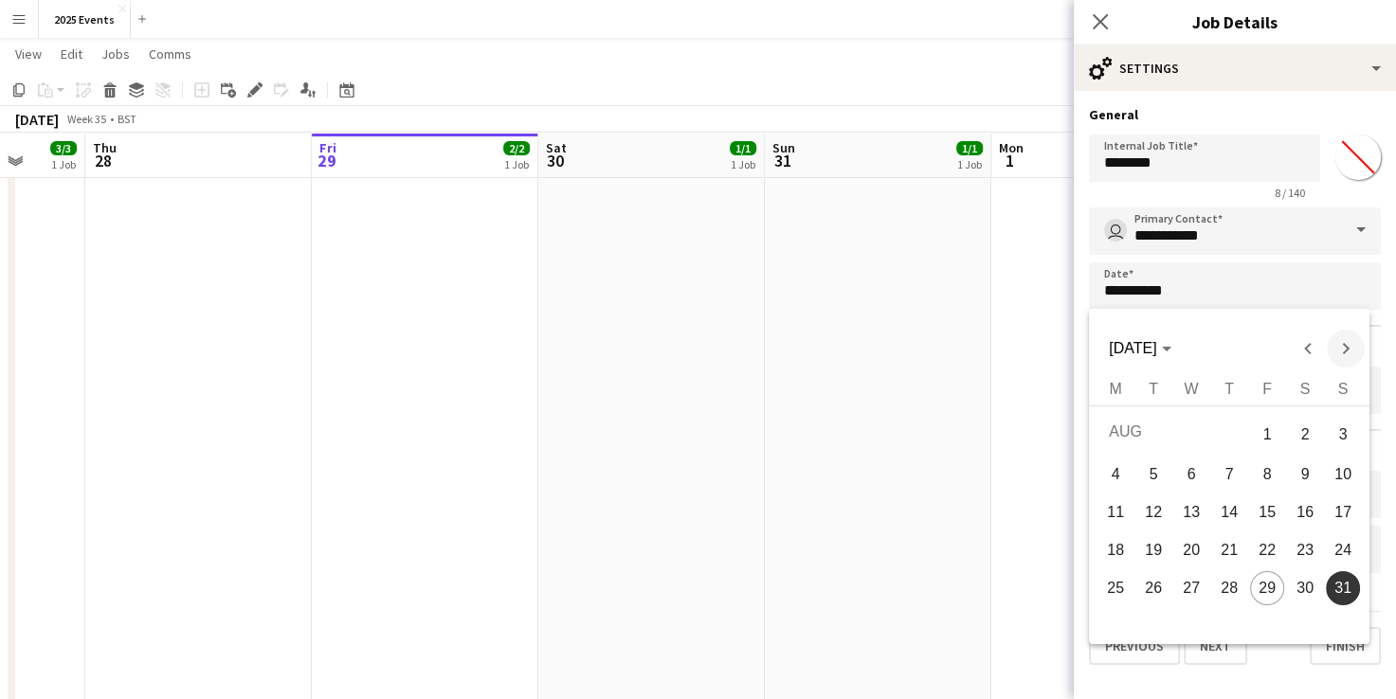
click at [1340, 339] on span "Next month" at bounding box center [1346, 349] width 38 height 38
click at [1151, 467] on span "2" at bounding box center [1153, 470] width 34 height 34
type input "**********"
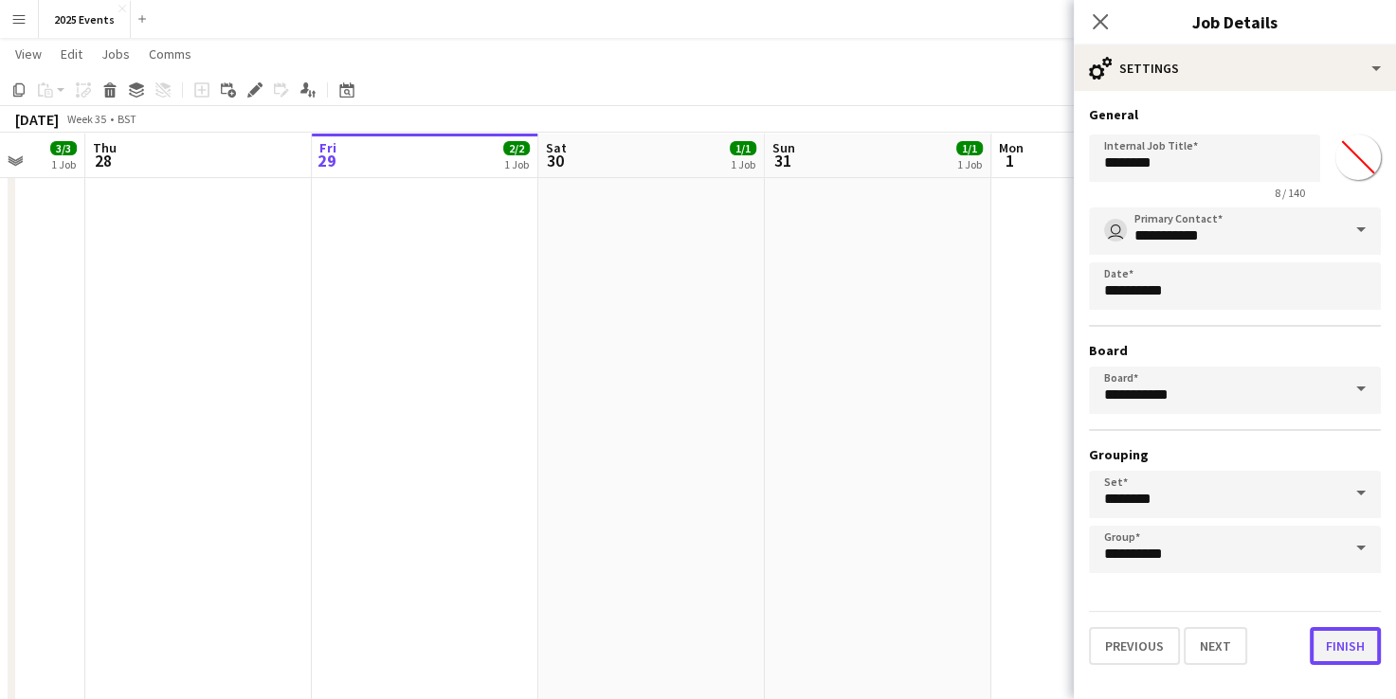
click at [1356, 638] on button "Finish" at bounding box center [1344, 646] width 71 height 38
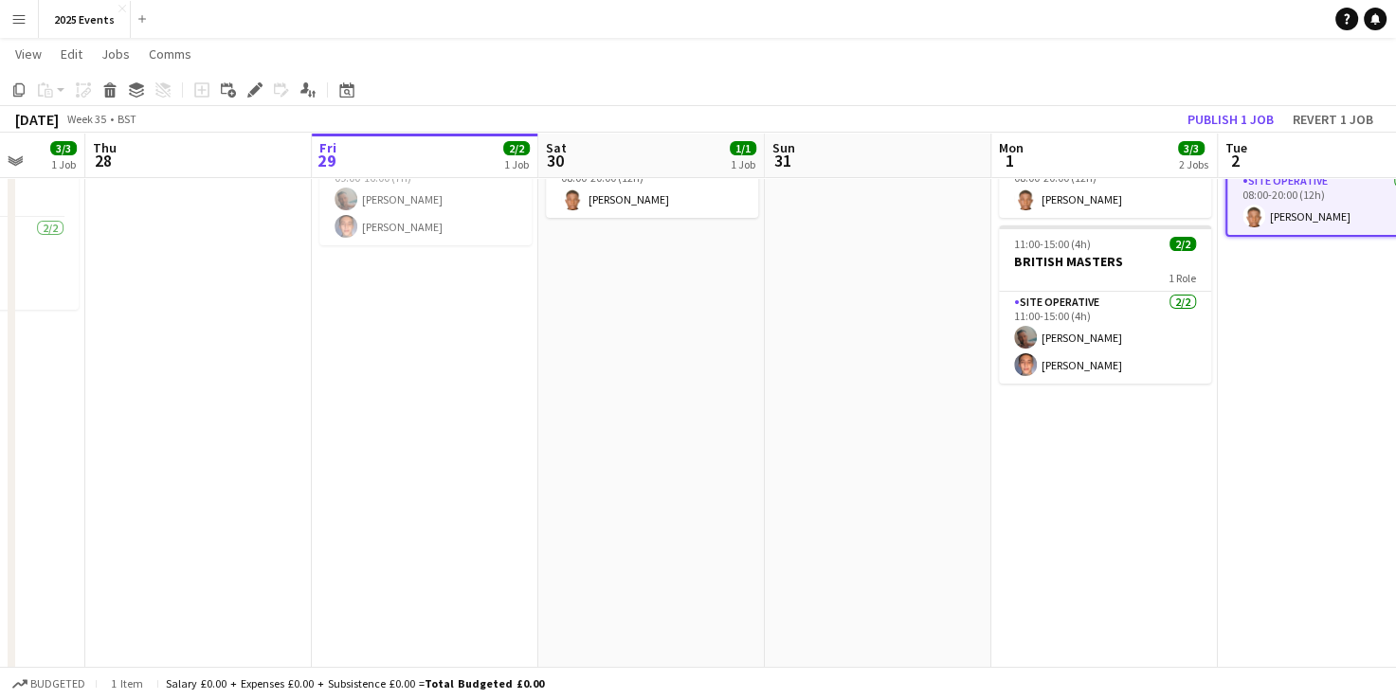
scroll to position [0, 0]
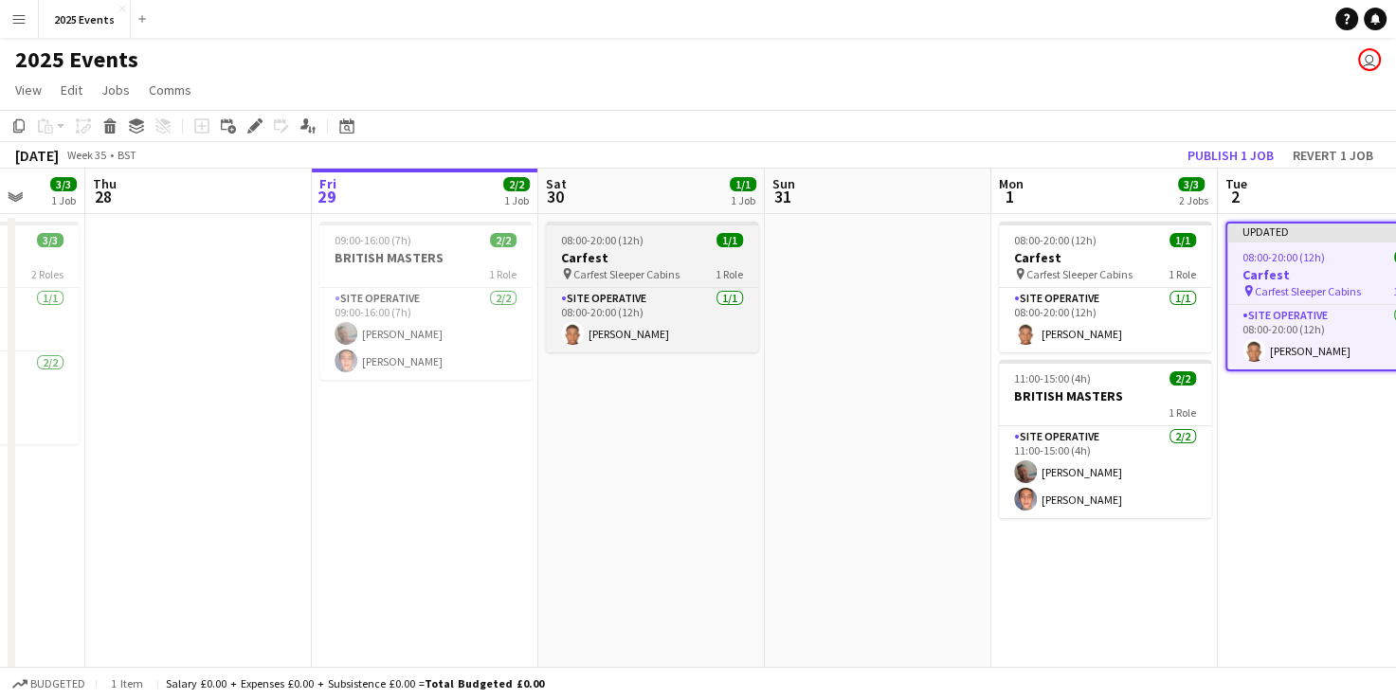
click at [633, 252] on h3 "Carfest" at bounding box center [652, 257] width 212 height 17
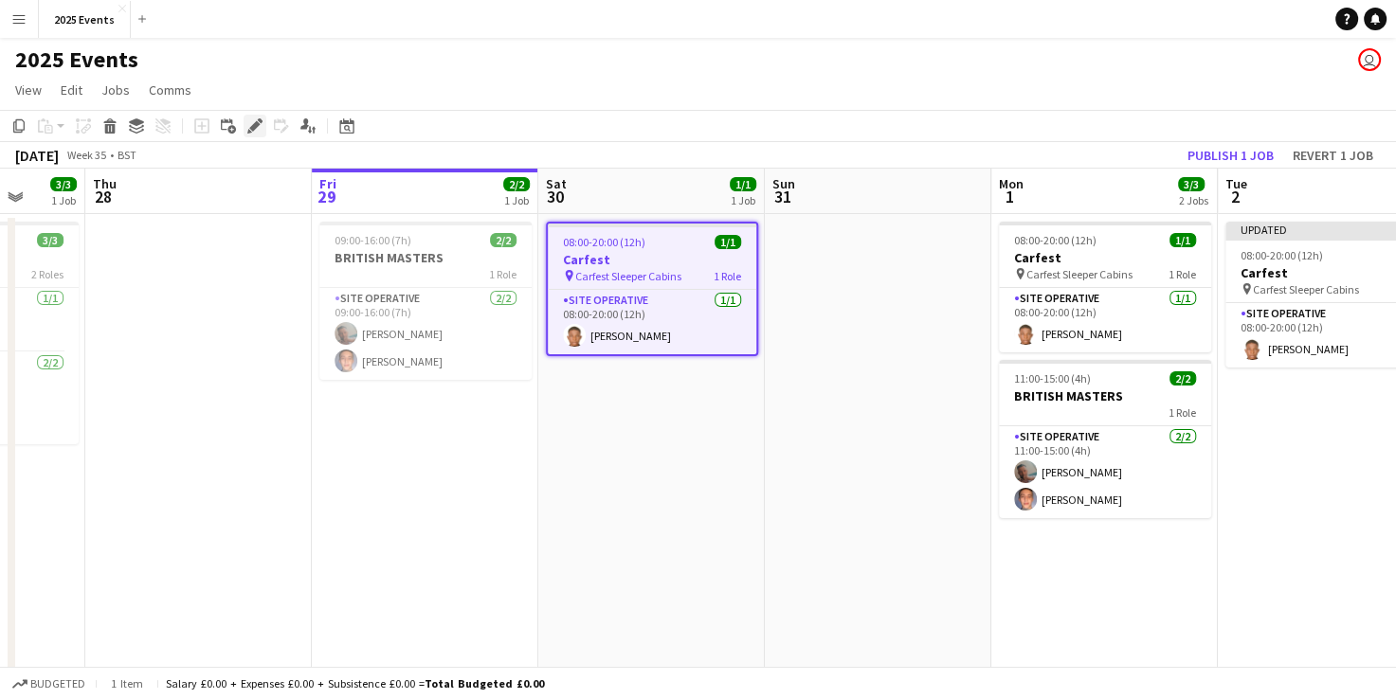
click at [257, 124] on icon at bounding box center [254, 126] width 10 height 10
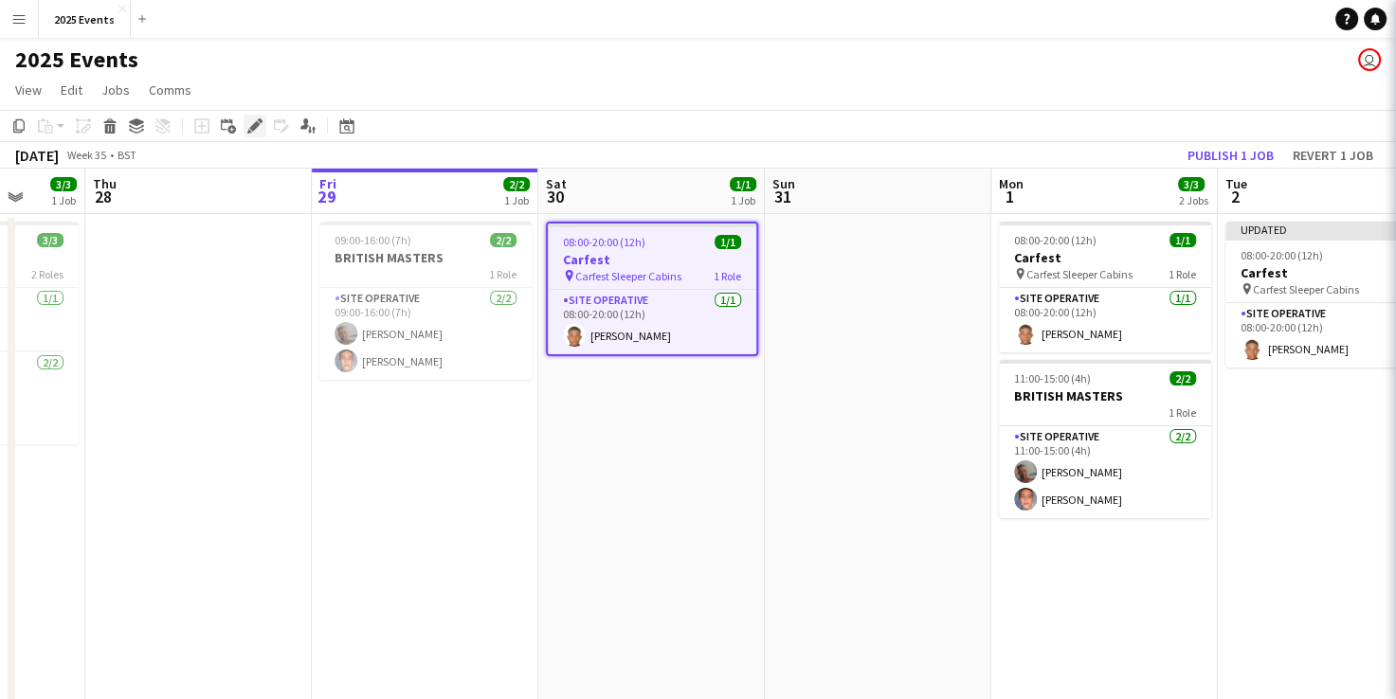
type input "*******"
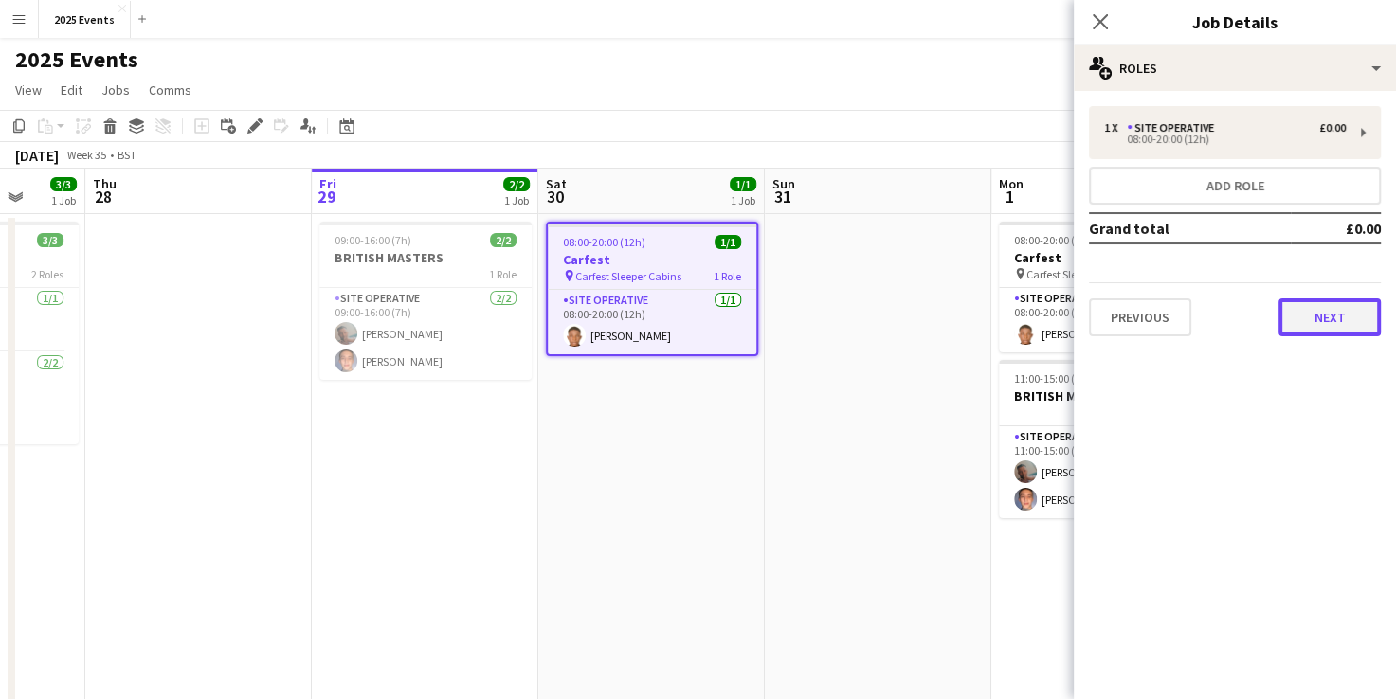
click at [1313, 316] on button "Next" at bounding box center [1329, 317] width 102 height 38
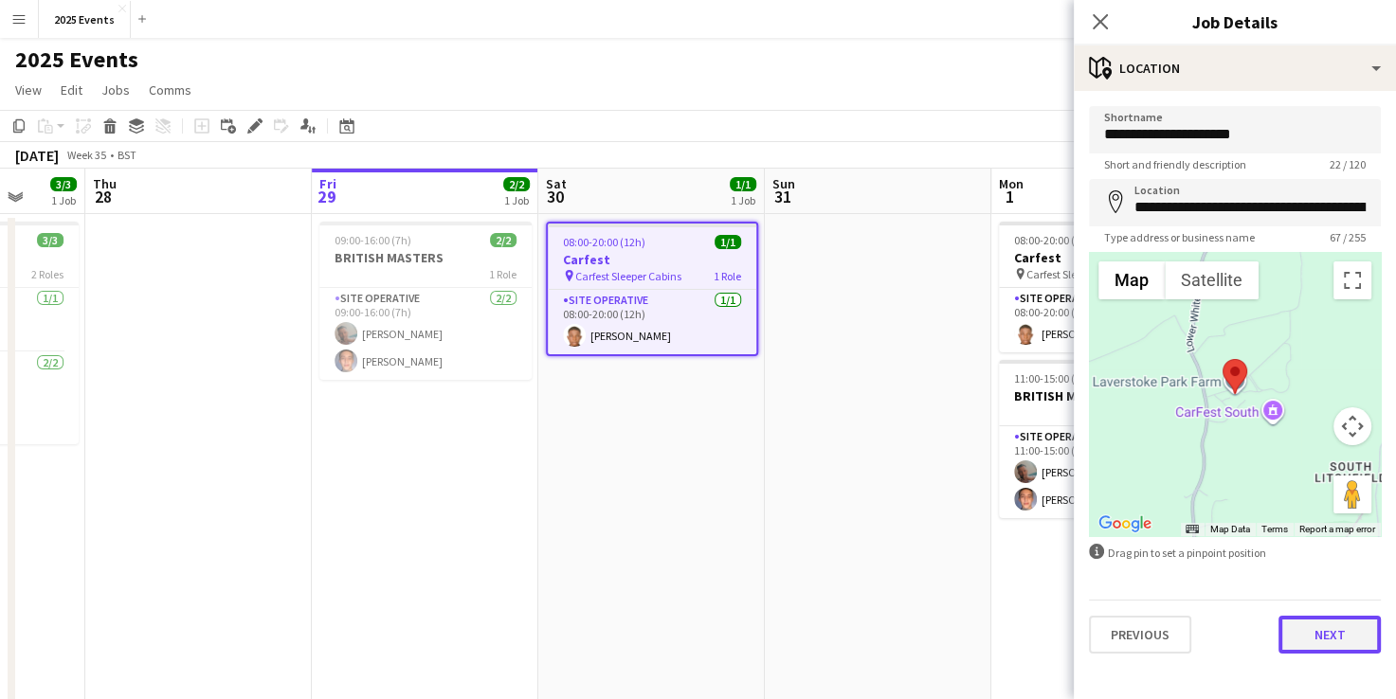
click at [1319, 641] on button "Next" at bounding box center [1329, 635] width 102 height 38
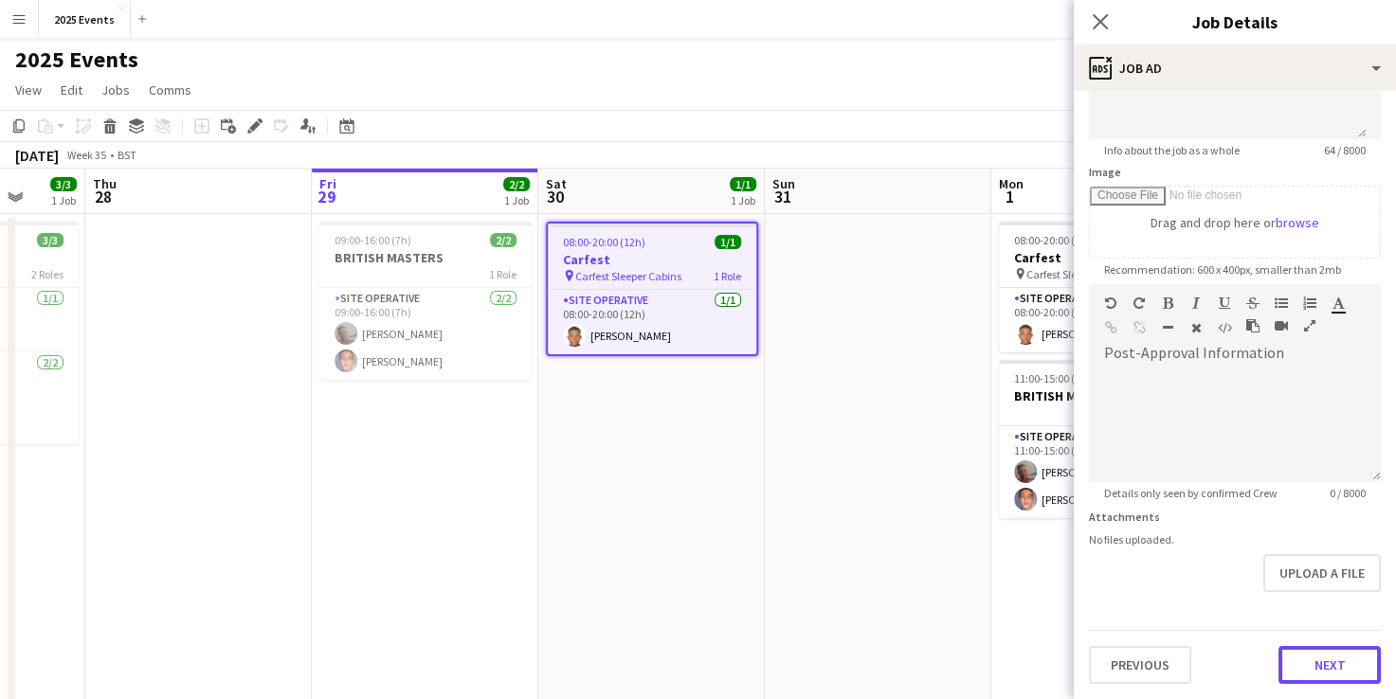
scroll to position [235, 0]
click at [1330, 604] on form "**********" at bounding box center [1235, 279] width 322 height 816
click at [1300, 679] on button "Next" at bounding box center [1329, 668] width 102 height 38
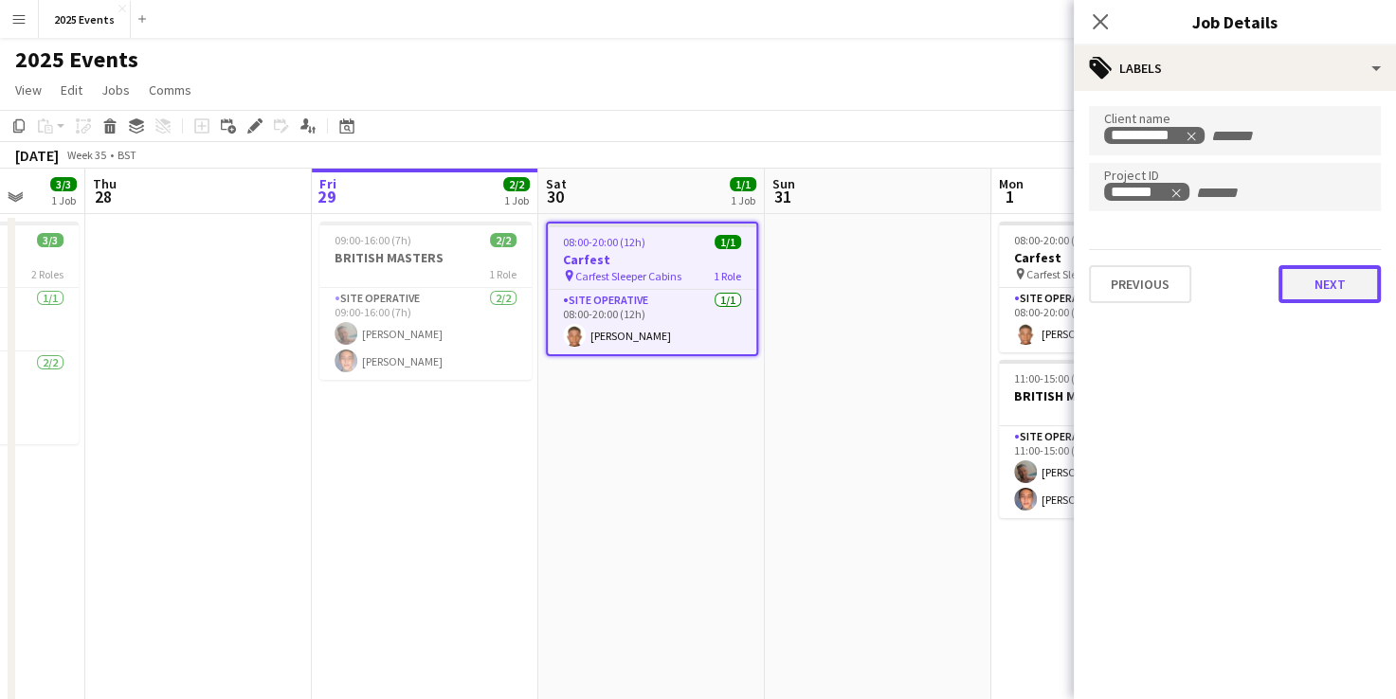
click at [1356, 290] on button "Next" at bounding box center [1329, 284] width 102 height 38
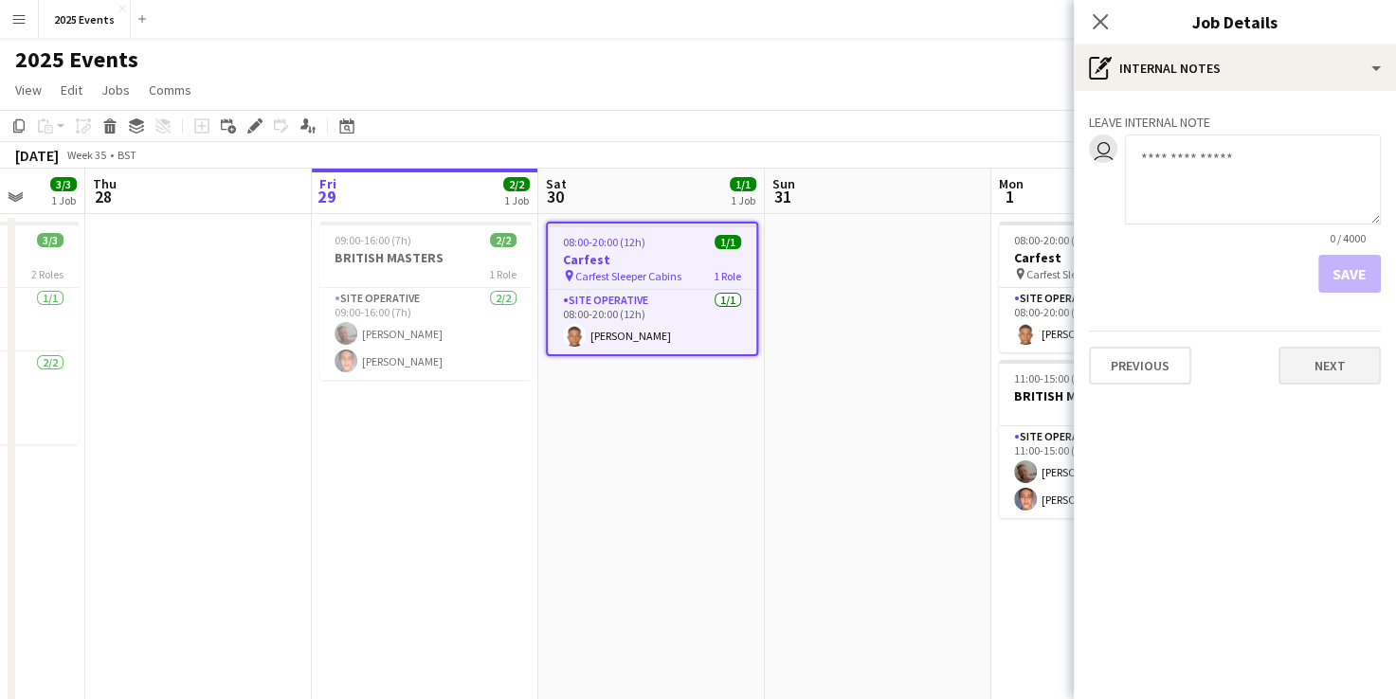
click at [1333, 344] on div "Previous Next" at bounding box center [1235, 358] width 292 height 54
click at [1330, 351] on button "Next" at bounding box center [1329, 366] width 102 height 38
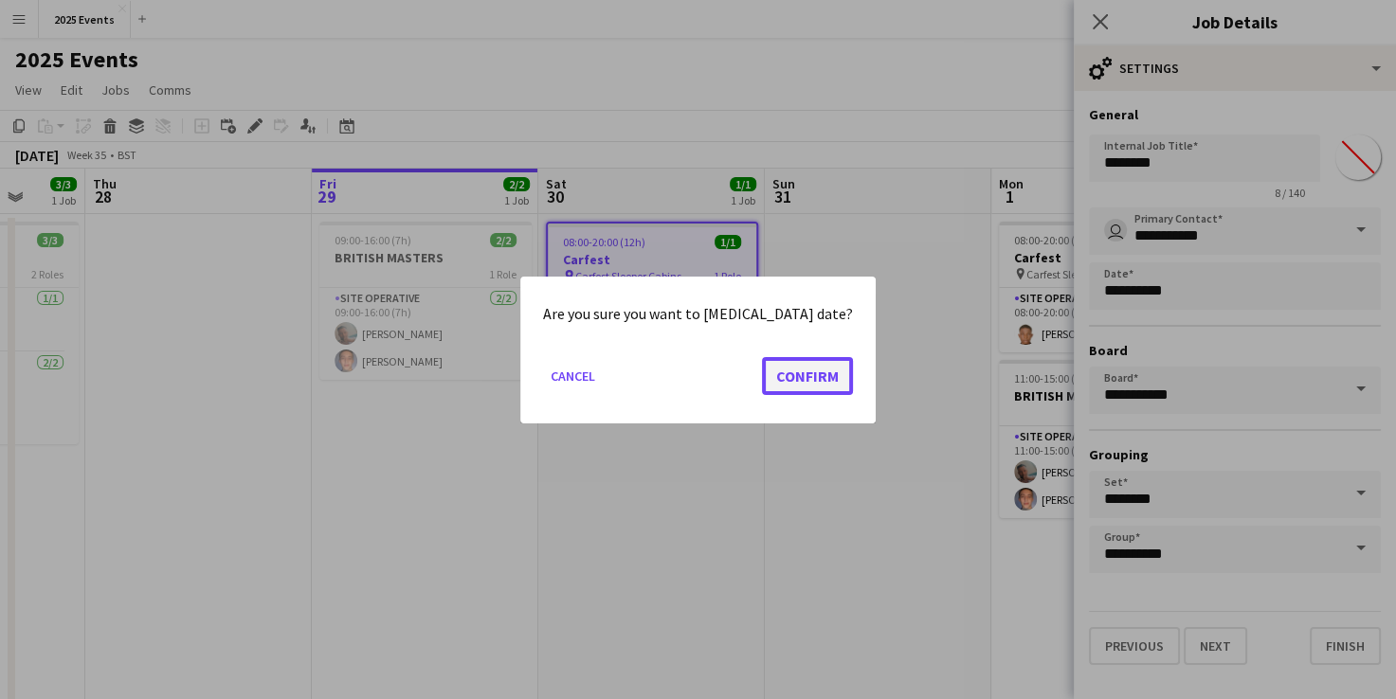
click at [764, 376] on button "Confirm" at bounding box center [807, 375] width 91 height 38
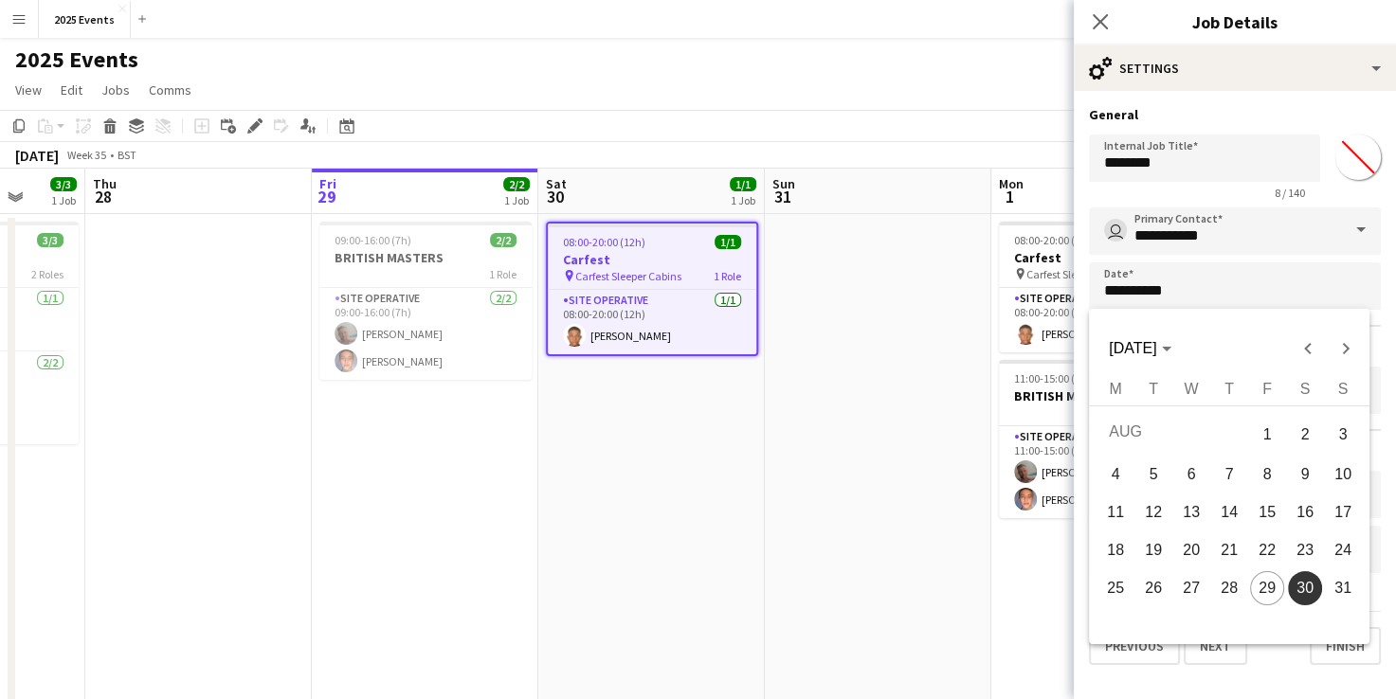
click at [1340, 592] on span "31" at bounding box center [1343, 588] width 34 height 34
type input "**********"
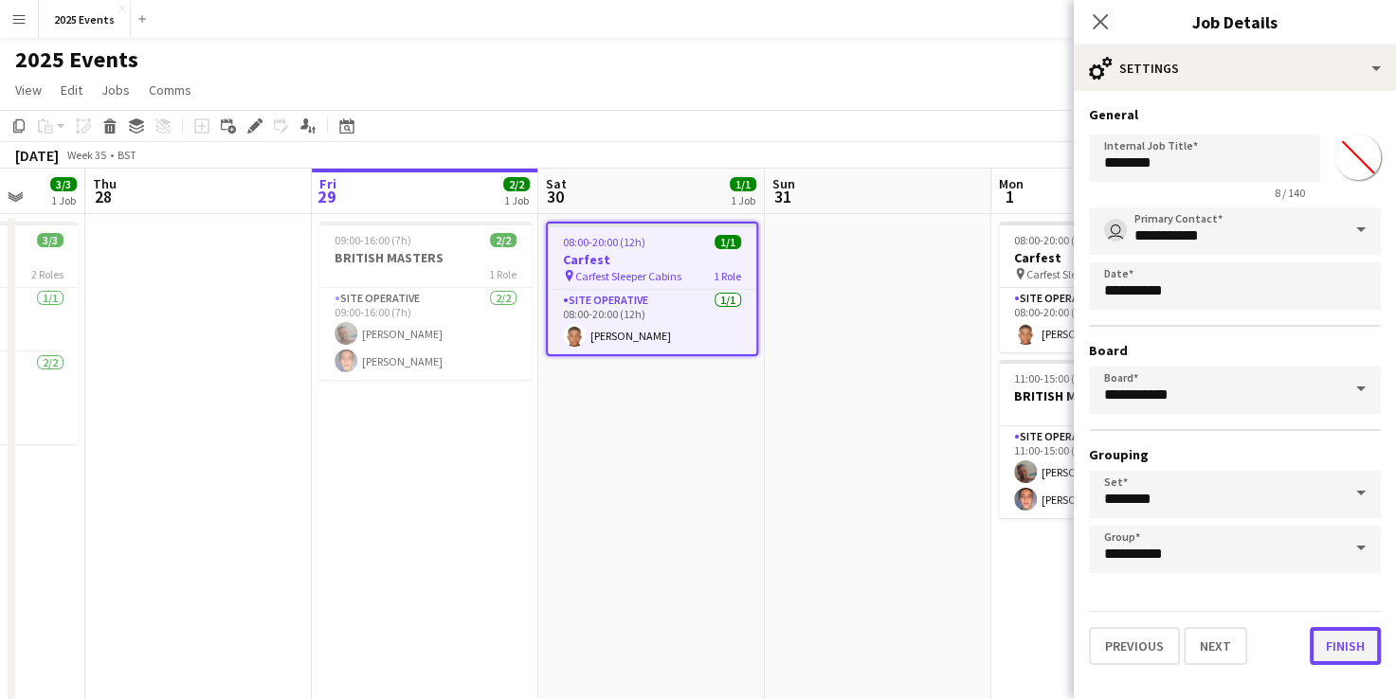
click at [1353, 643] on button "Finish" at bounding box center [1344, 646] width 71 height 38
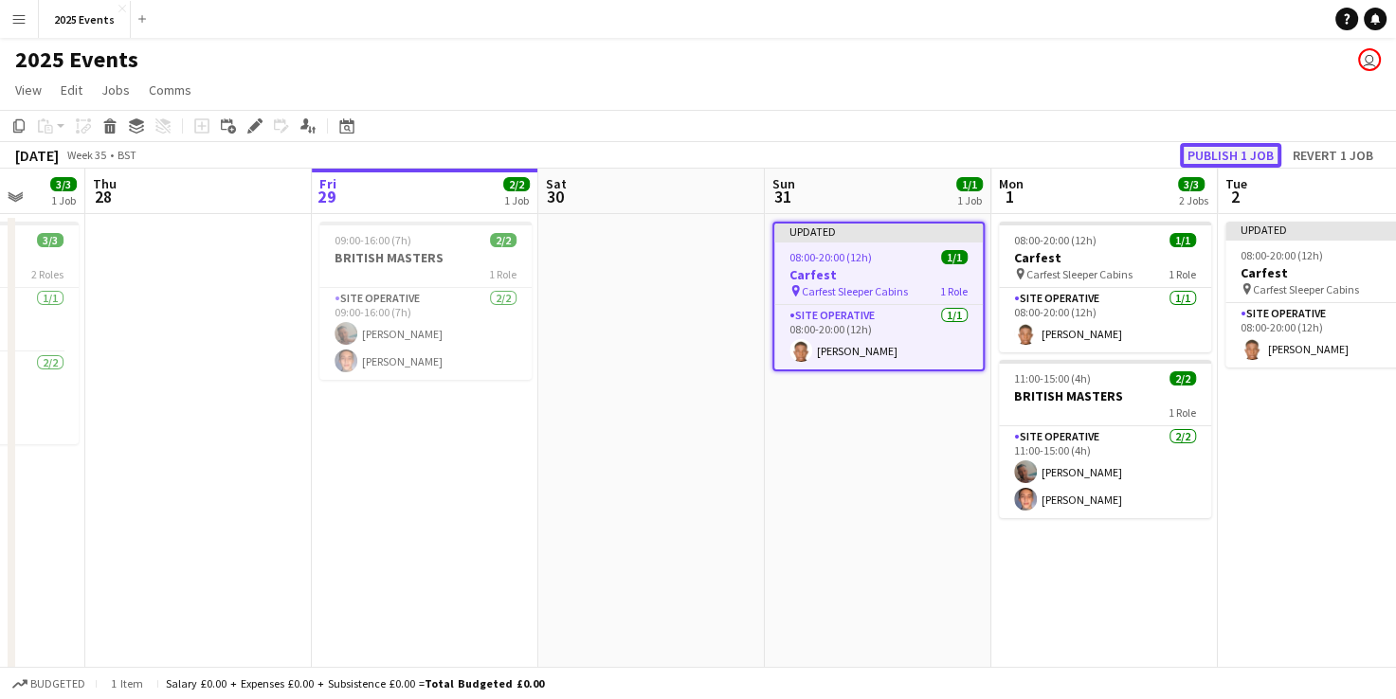
click at [1228, 150] on button "Publish 1 job" at bounding box center [1230, 155] width 101 height 25
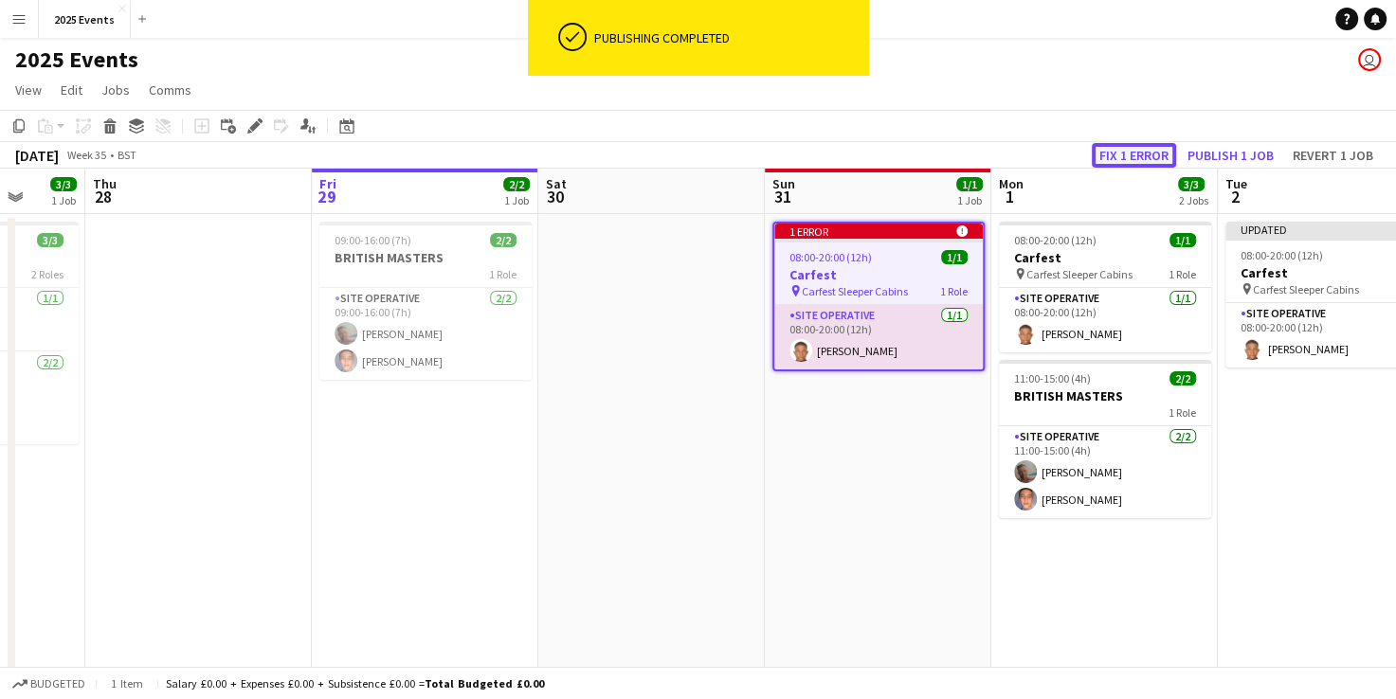
click at [1146, 150] on button "Fix 1 error" at bounding box center [1134, 155] width 84 height 25
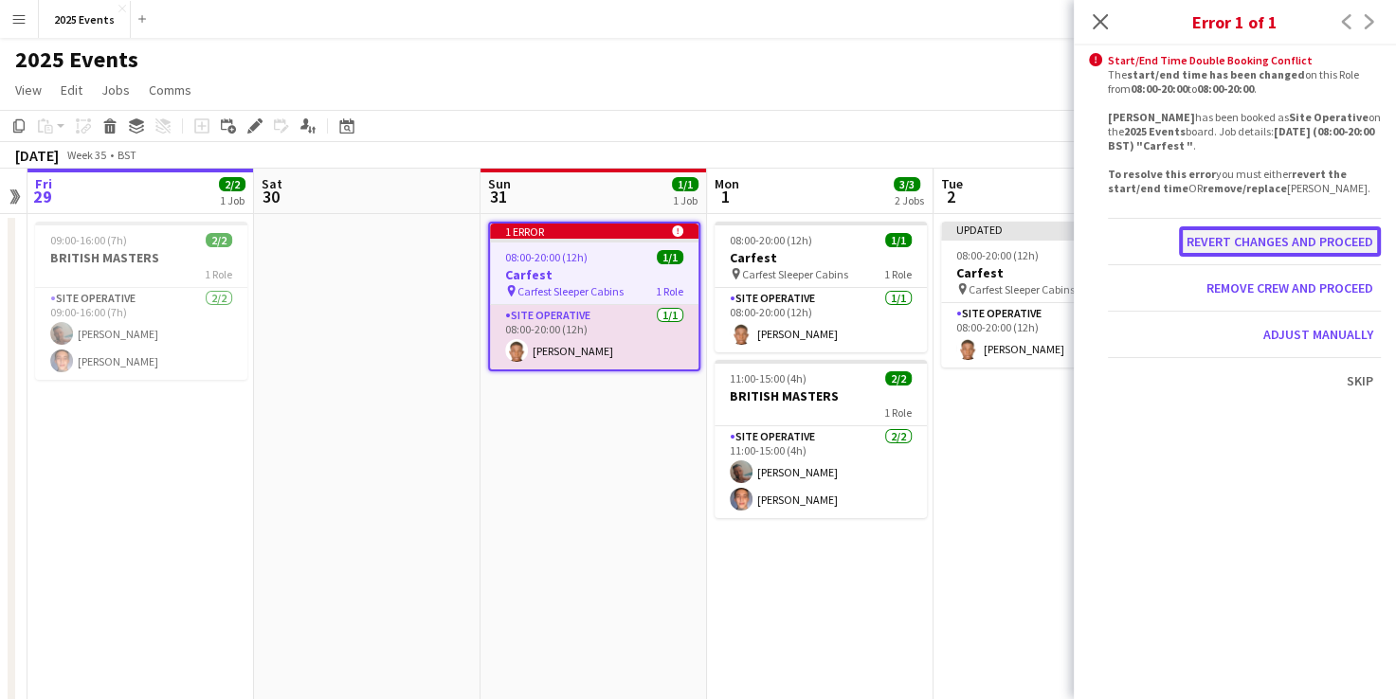
click at [1318, 246] on button "Revert changes and proceed" at bounding box center [1280, 241] width 202 height 30
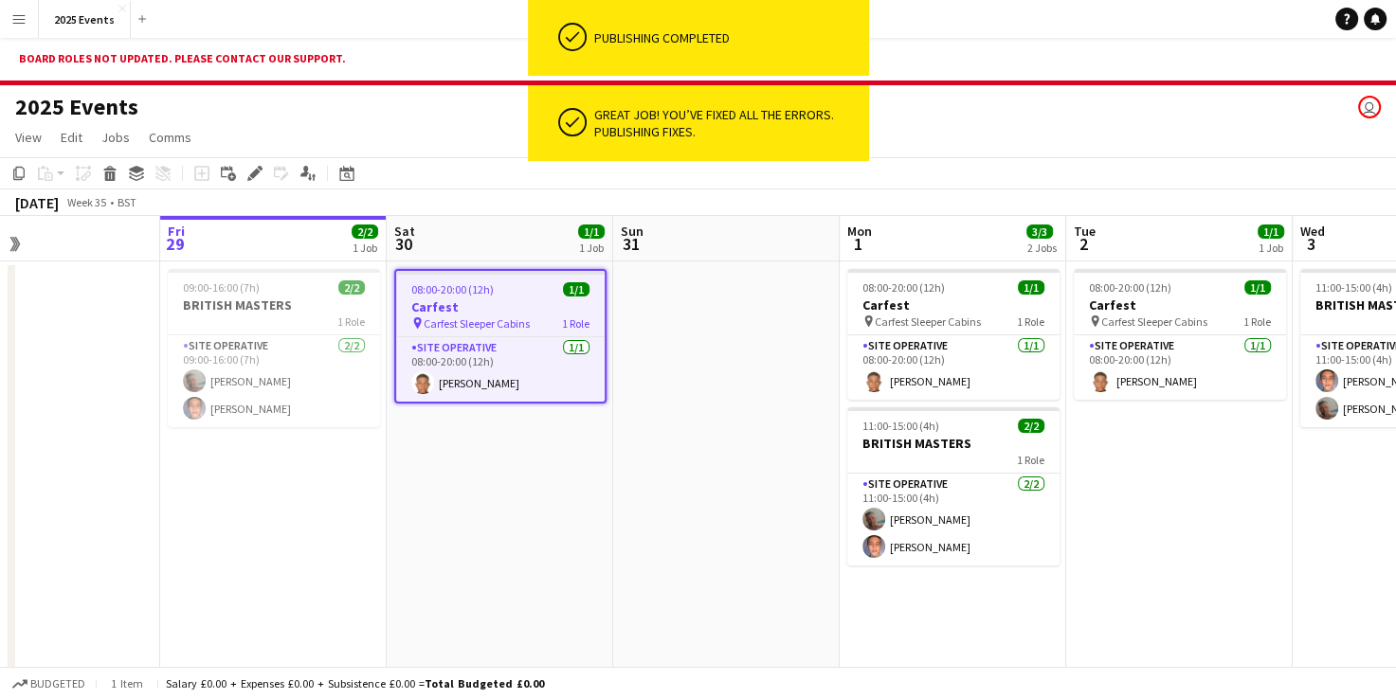
drag, startPoint x: 406, startPoint y: 314, endPoint x: 535, endPoint y: 328, distance: 130.6
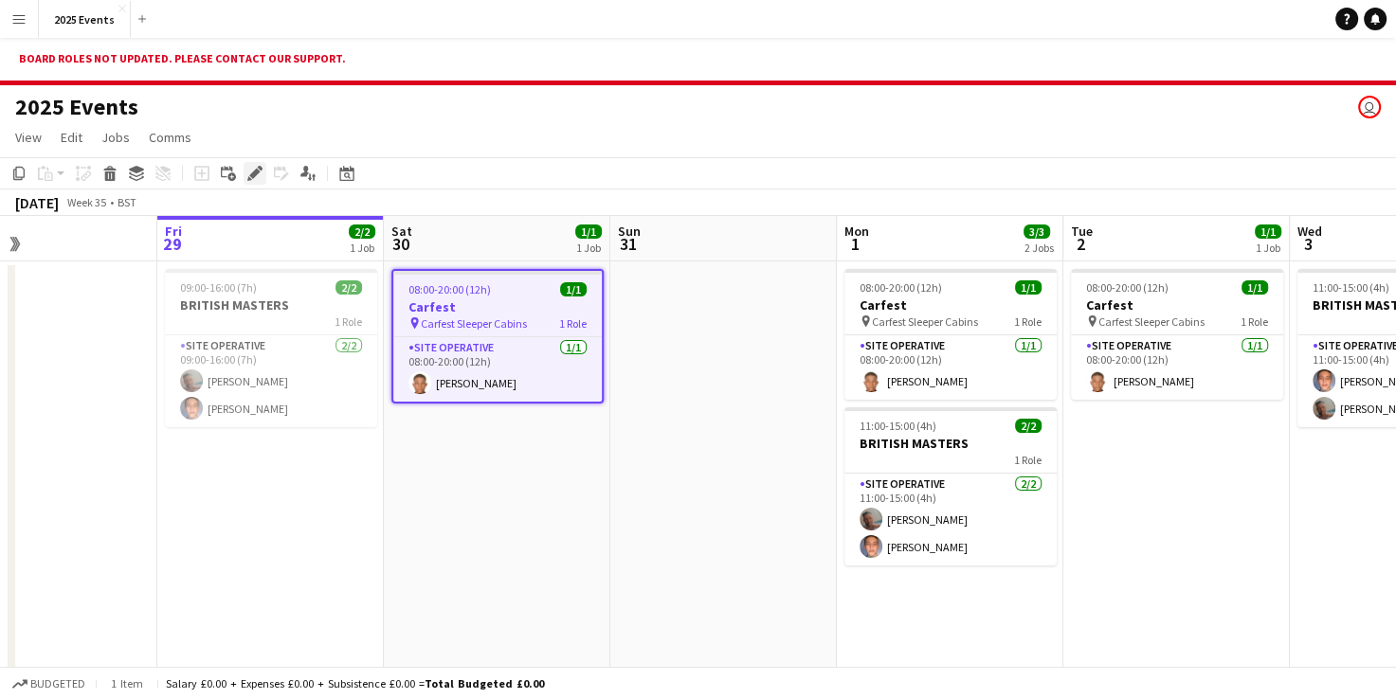
click at [253, 171] on icon "Edit" at bounding box center [254, 173] width 15 height 15
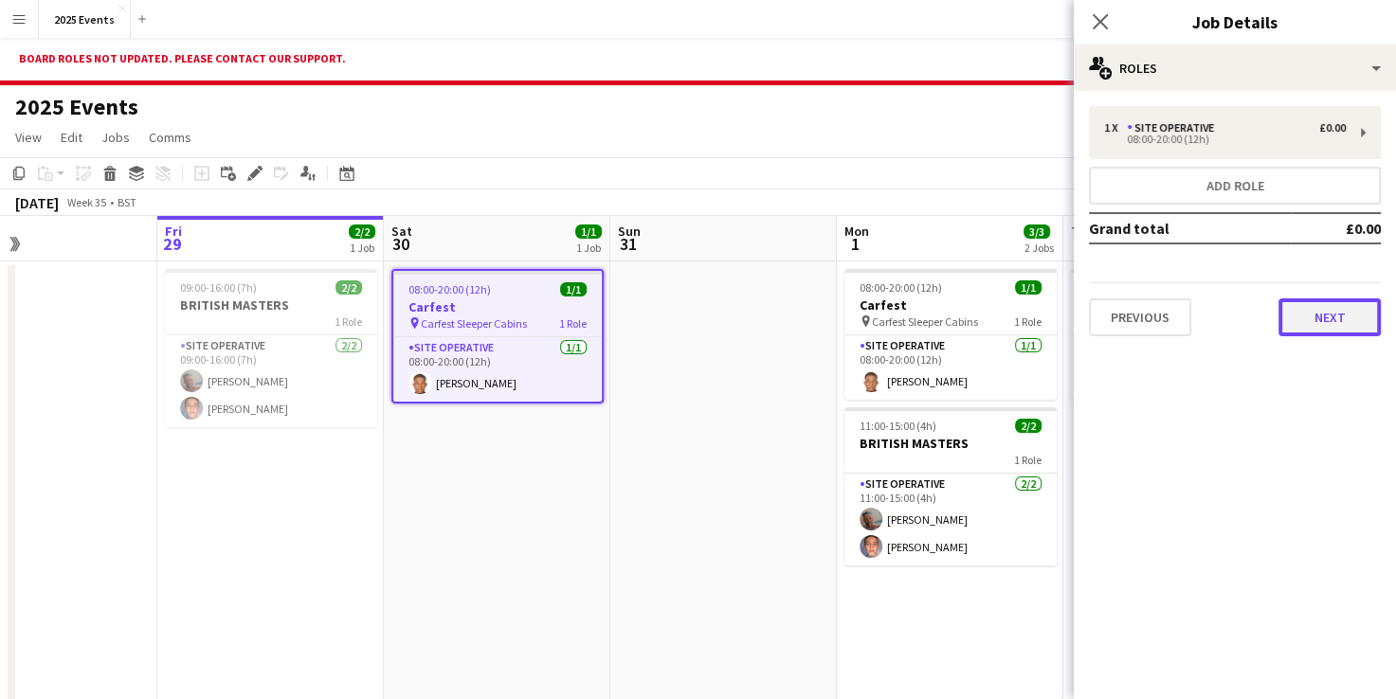
click at [1317, 321] on button "Next" at bounding box center [1329, 317] width 102 height 38
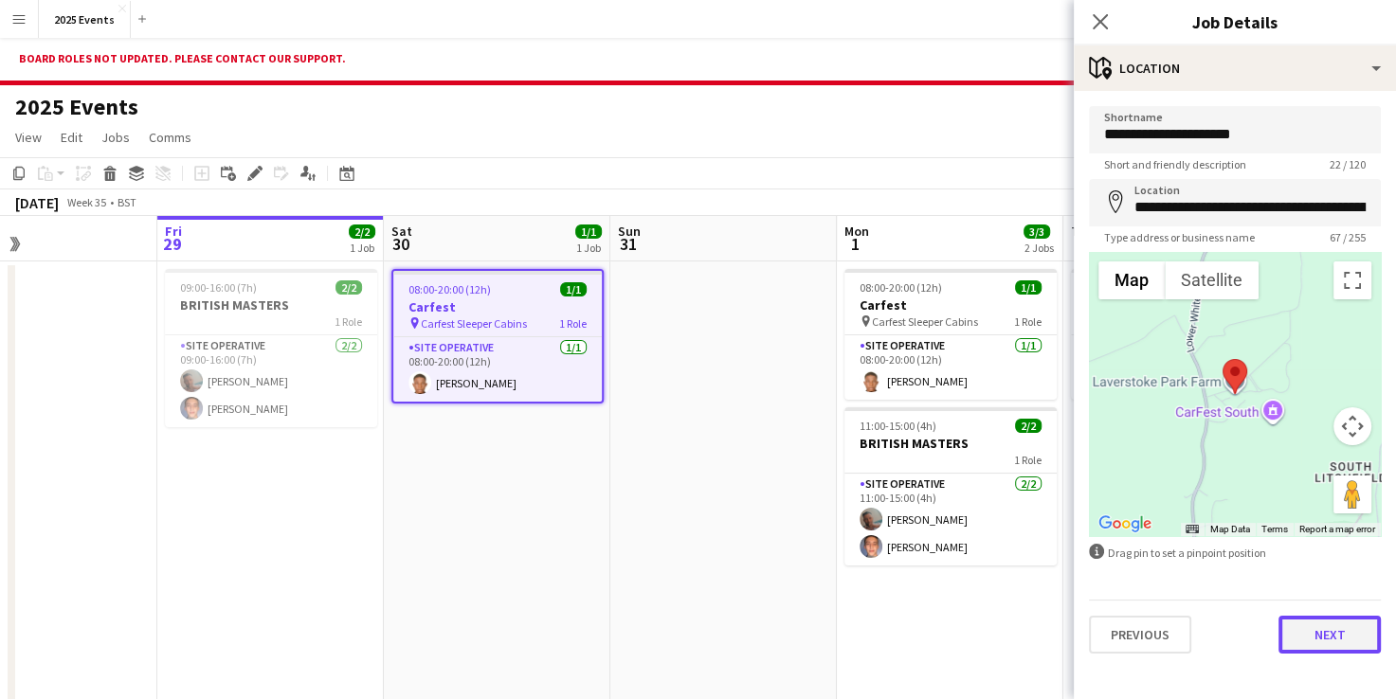
click at [1334, 623] on button "Next" at bounding box center [1329, 635] width 102 height 38
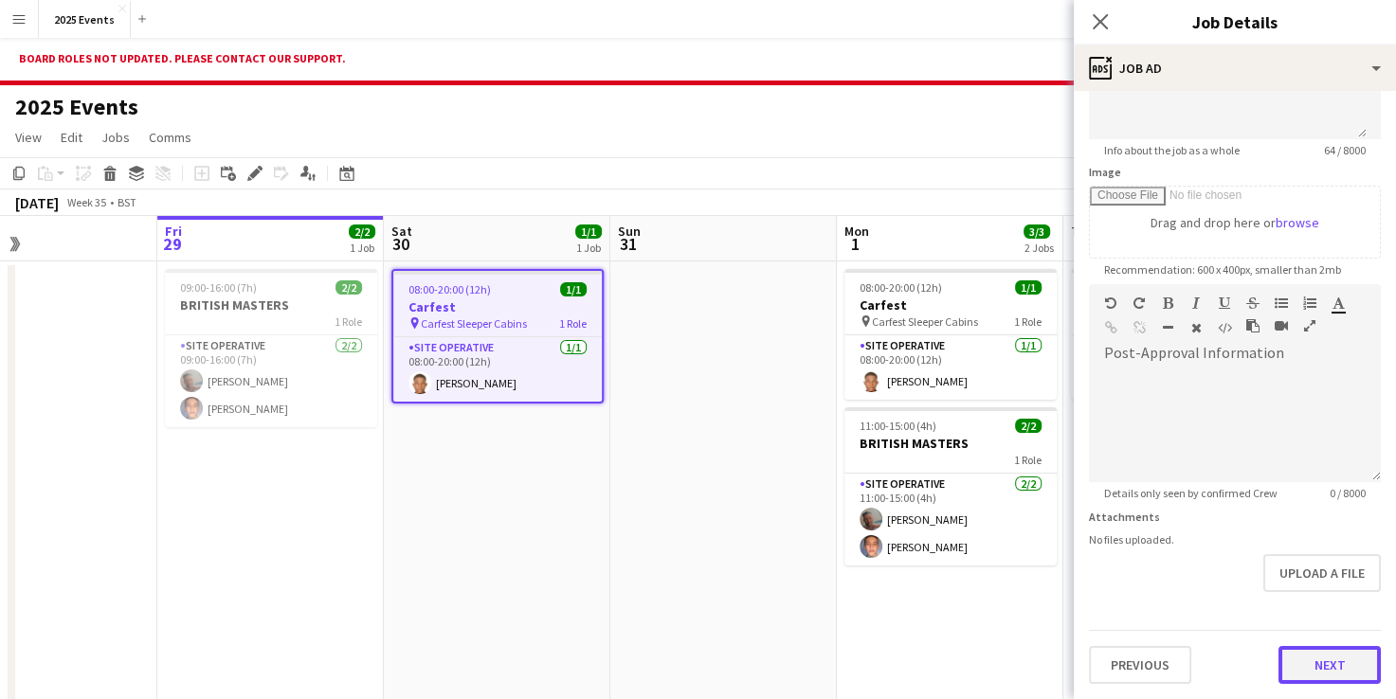
scroll to position [235, 0]
click at [1318, 593] on form "**********" at bounding box center [1235, 279] width 322 height 816
click at [1289, 661] on button "Next" at bounding box center [1329, 668] width 102 height 38
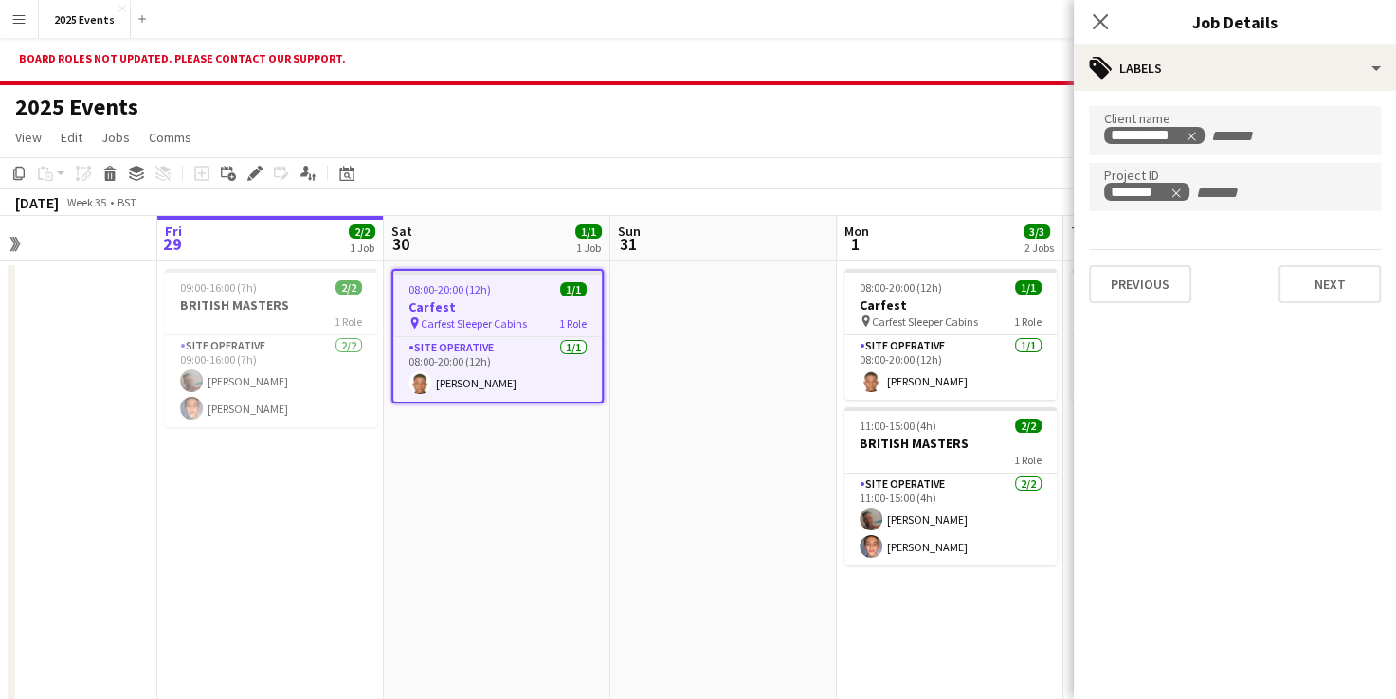
scroll to position [0, 0]
click at [1320, 286] on button "Next" at bounding box center [1329, 284] width 102 height 38
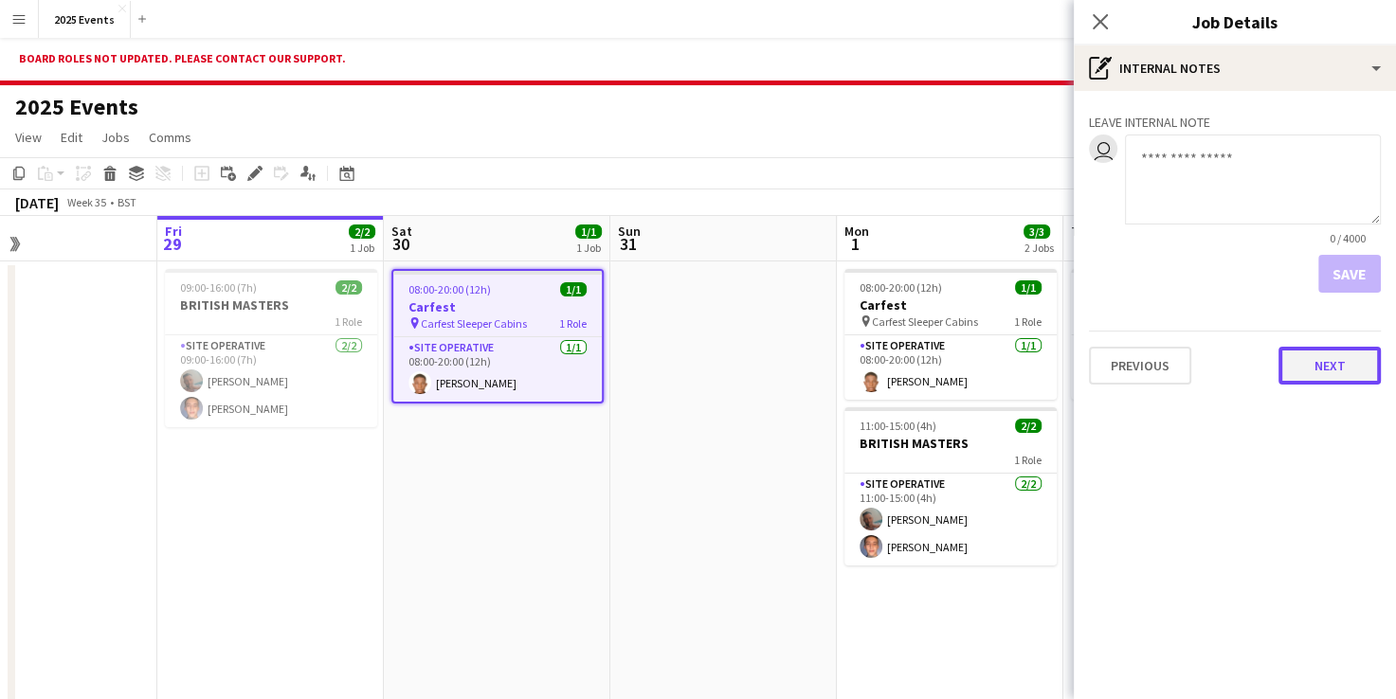
click at [1323, 364] on button "Next" at bounding box center [1329, 366] width 102 height 38
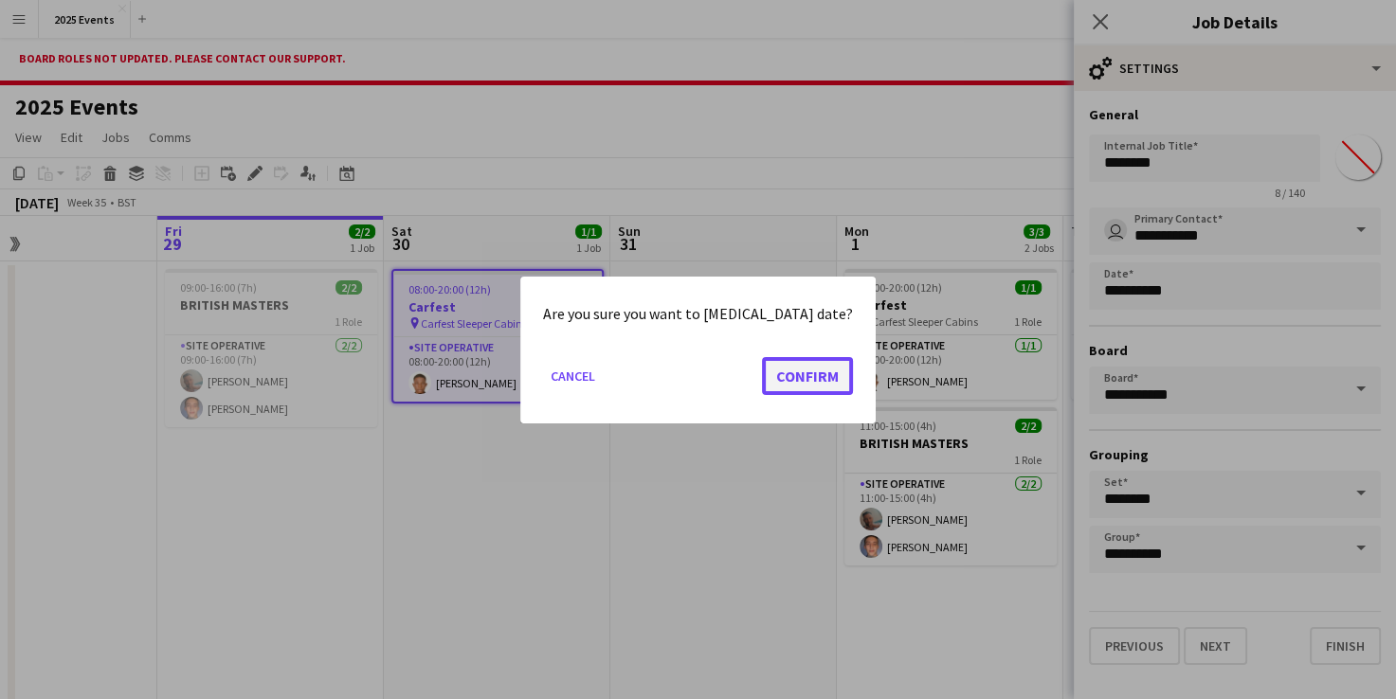
click at [786, 376] on button "Confirm" at bounding box center [807, 375] width 91 height 38
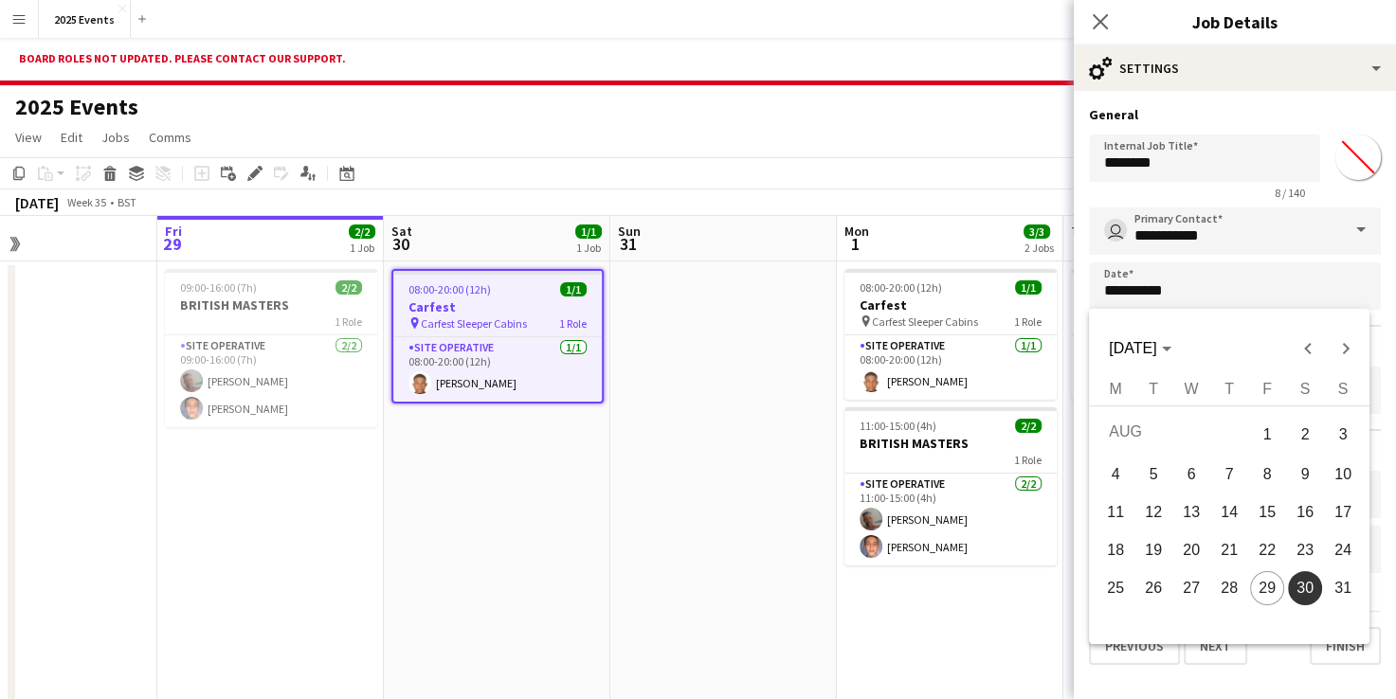
click at [1336, 578] on span "31" at bounding box center [1343, 588] width 34 height 34
type input "**********"
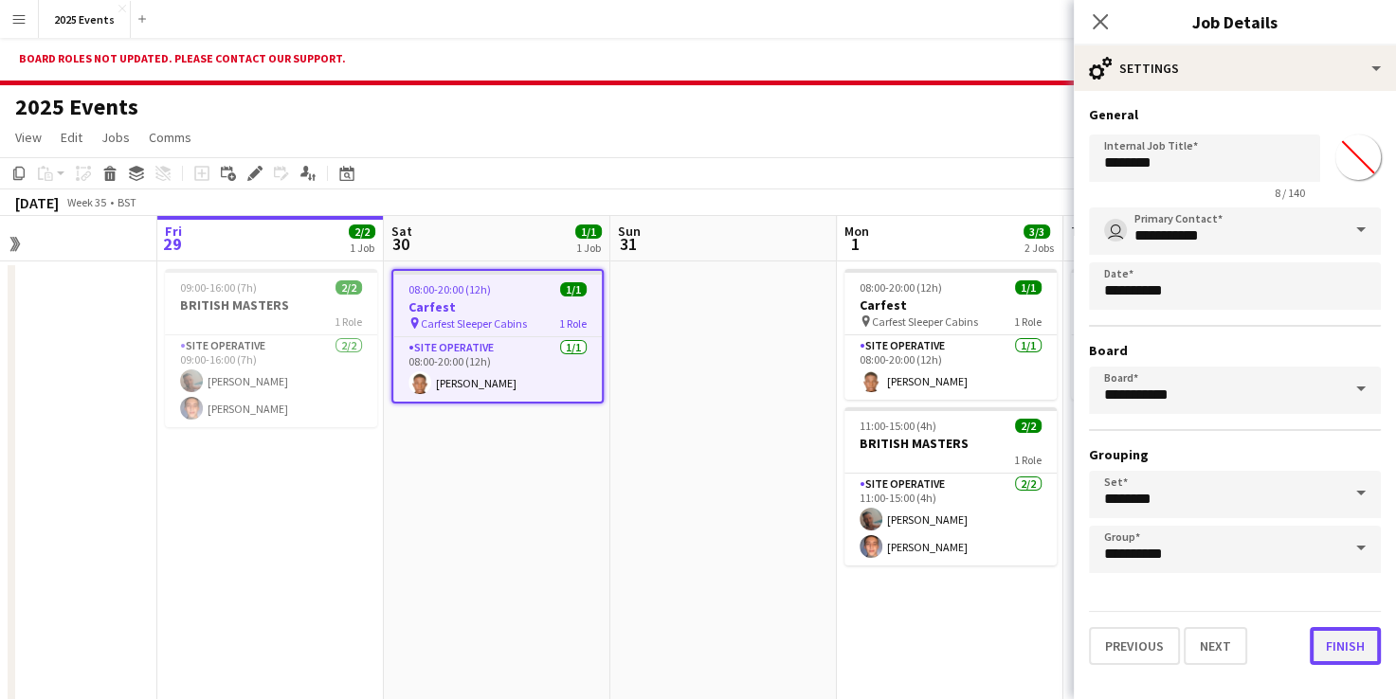
click at [1357, 644] on button "Finish" at bounding box center [1344, 646] width 71 height 38
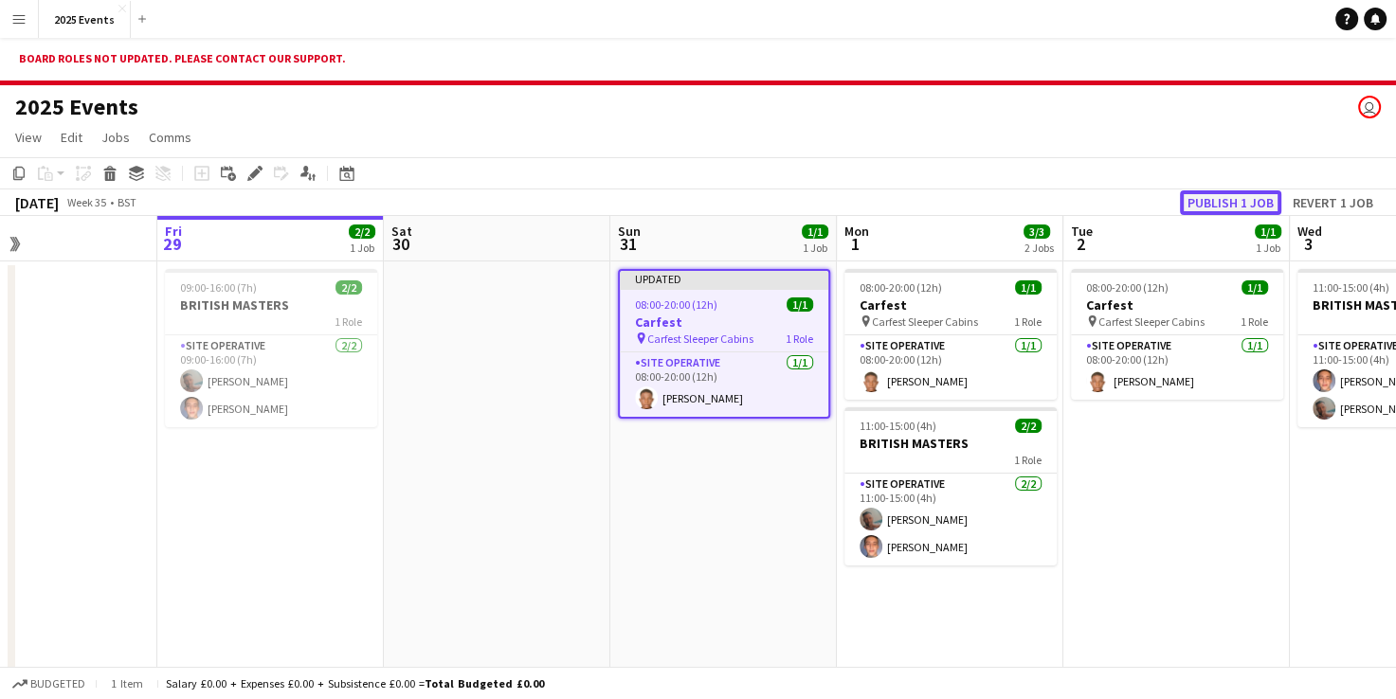
click at [1235, 198] on button "Publish 1 job" at bounding box center [1230, 202] width 101 height 25
